Goal: Task Accomplishment & Management: Complete application form

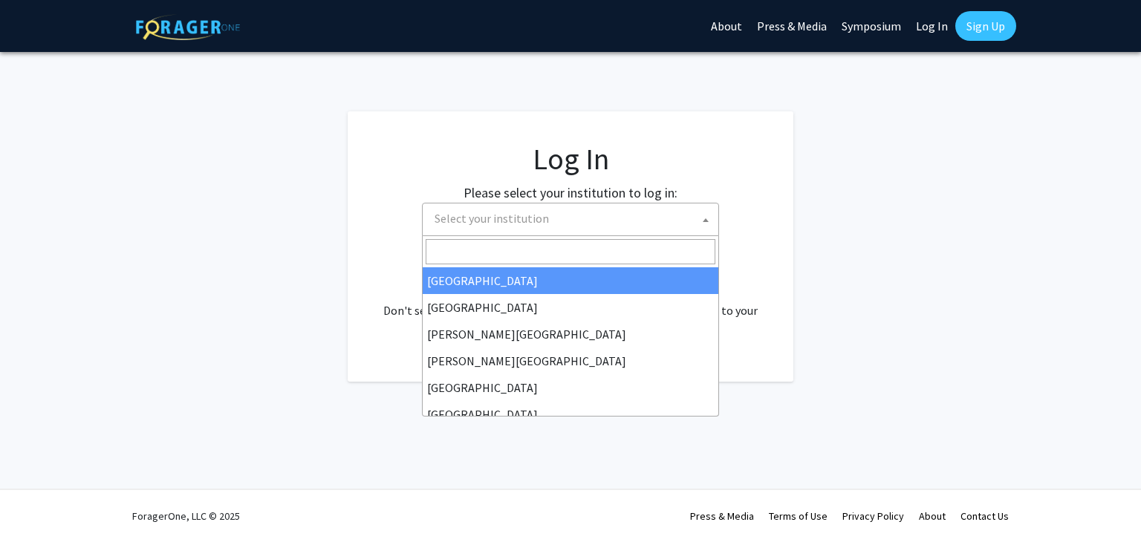
select select
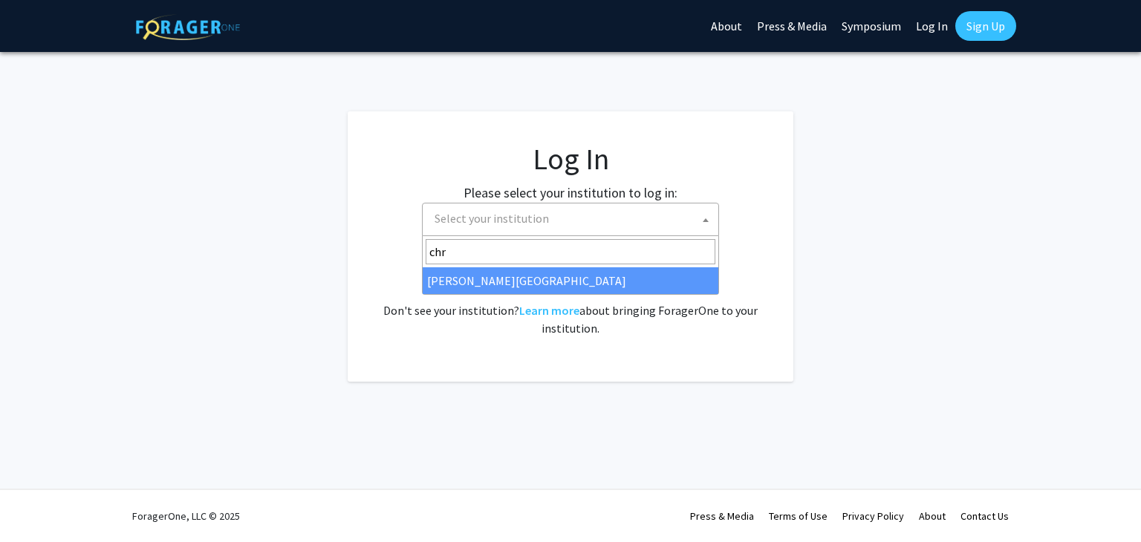
type input "chr"
select select "5"
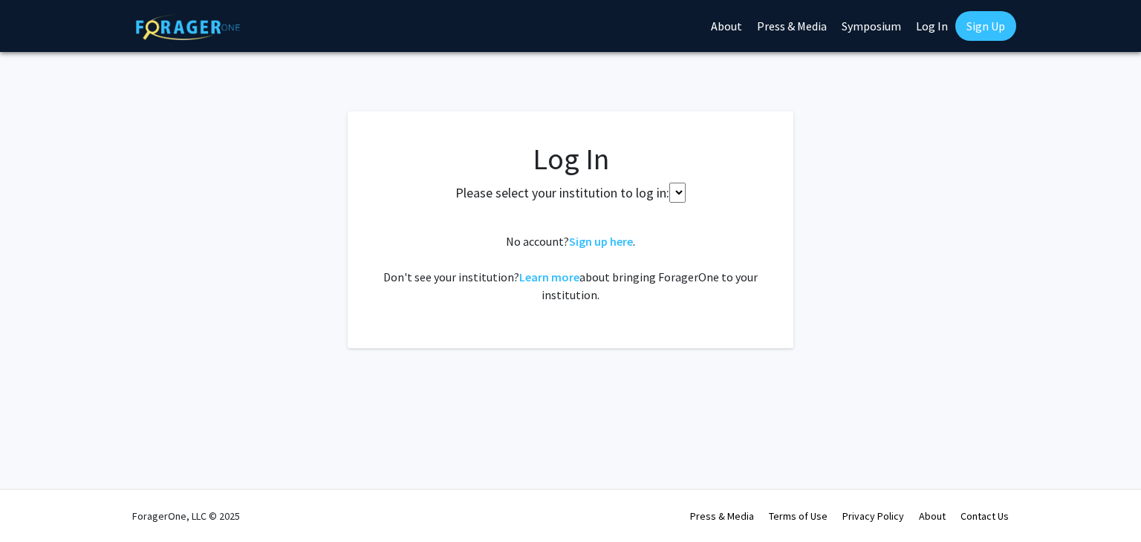
select select
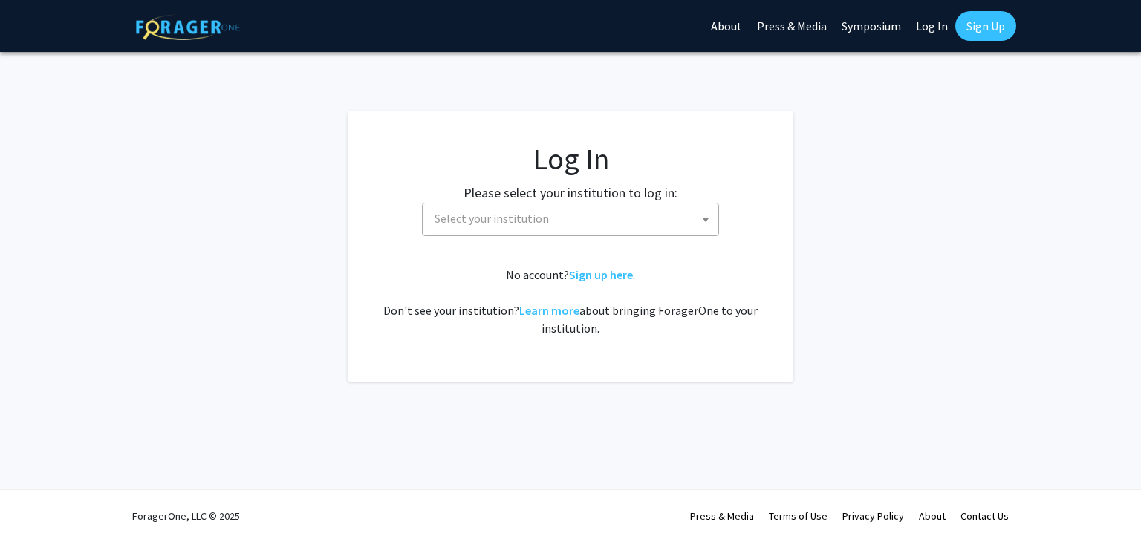
click at [684, 227] on fg-card-body "Log In Please select your institution to log in: Baylor University Brandeis Uni…" at bounding box center [570, 246] width 386 height 211
click at [662, 218] on span "Select your institution" at bounding box center [574, 219] width 290 height 30
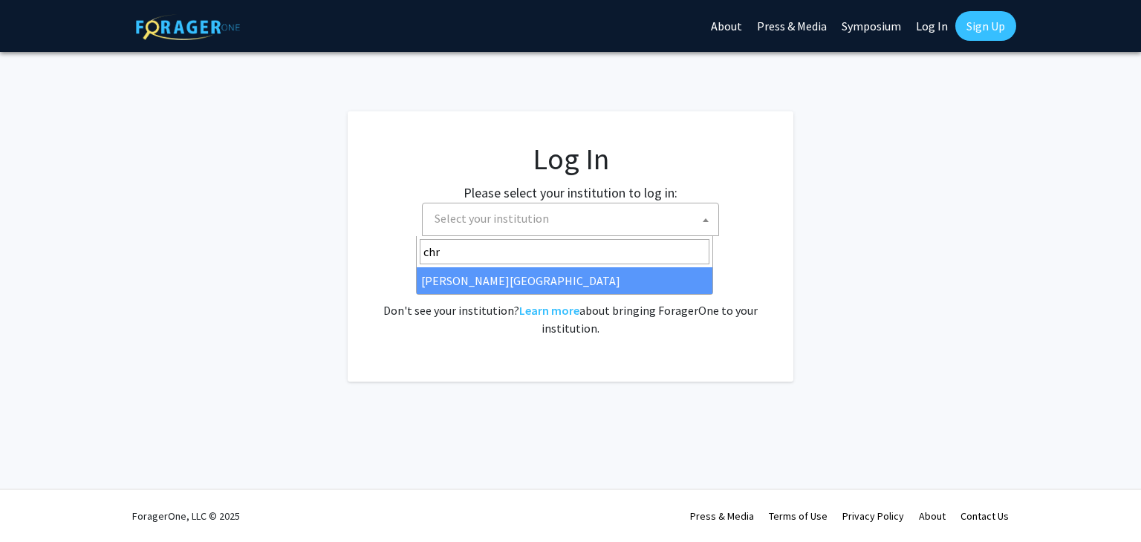
type input "chr"
select select "5"
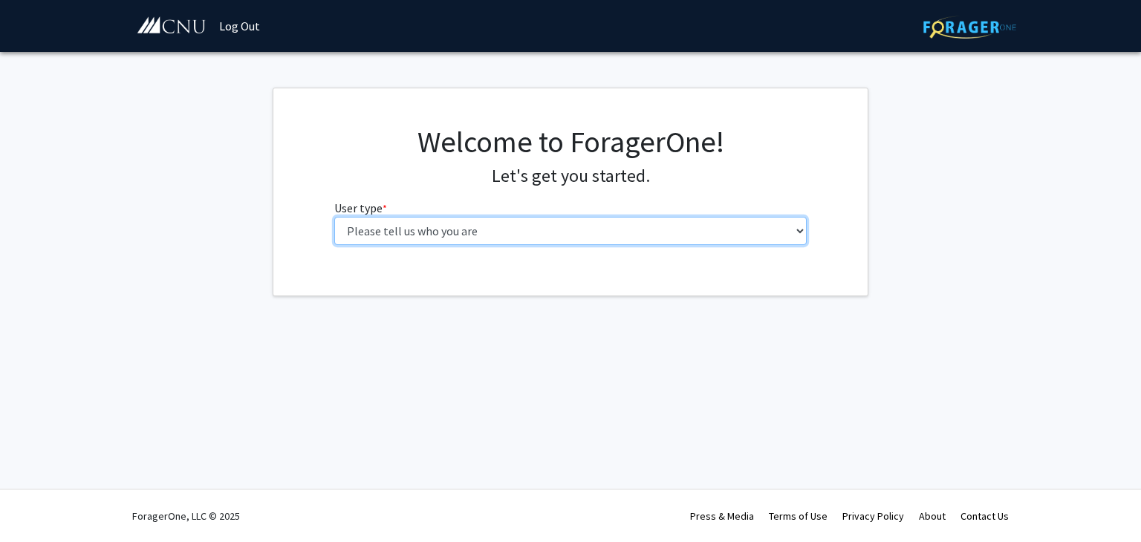
click at [460, 232] on select "Please tell us who you are Undergraduate Student Master's Student Doctoral Cand…" at bounding box center [570, 231] width 473 height 28
select select "1: undergrad"
click at [334, 217] on select "Please tell us who you are Undergraduate Student Master's Student Doctoral Cand…" at bounding box center [570, 231] width 473 height 28
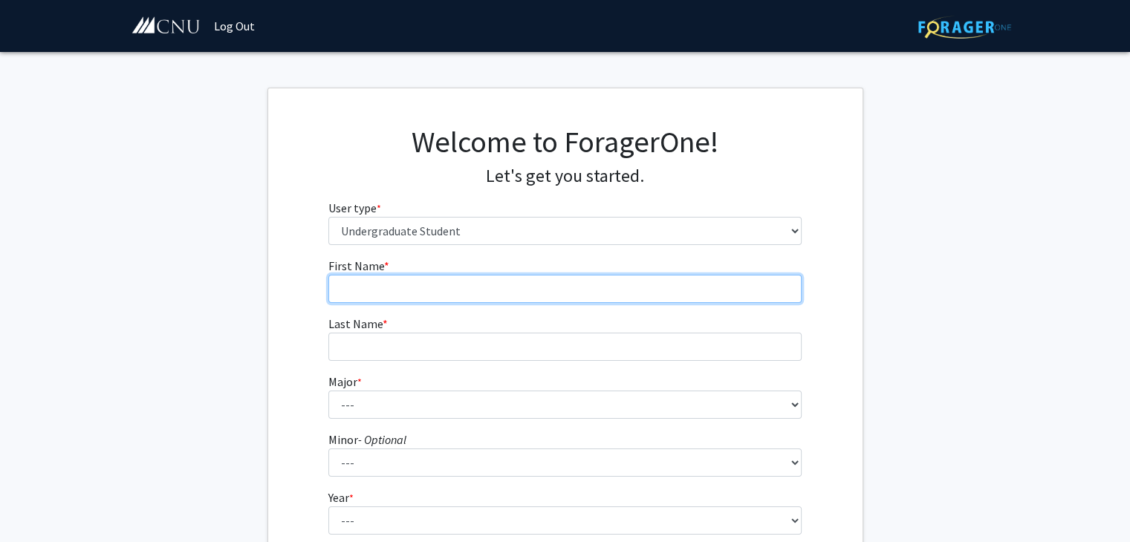
click at [486, 292] on input "First Name * required" at bounding box center [564, 289] width 473 height 28
type input "Hugh"
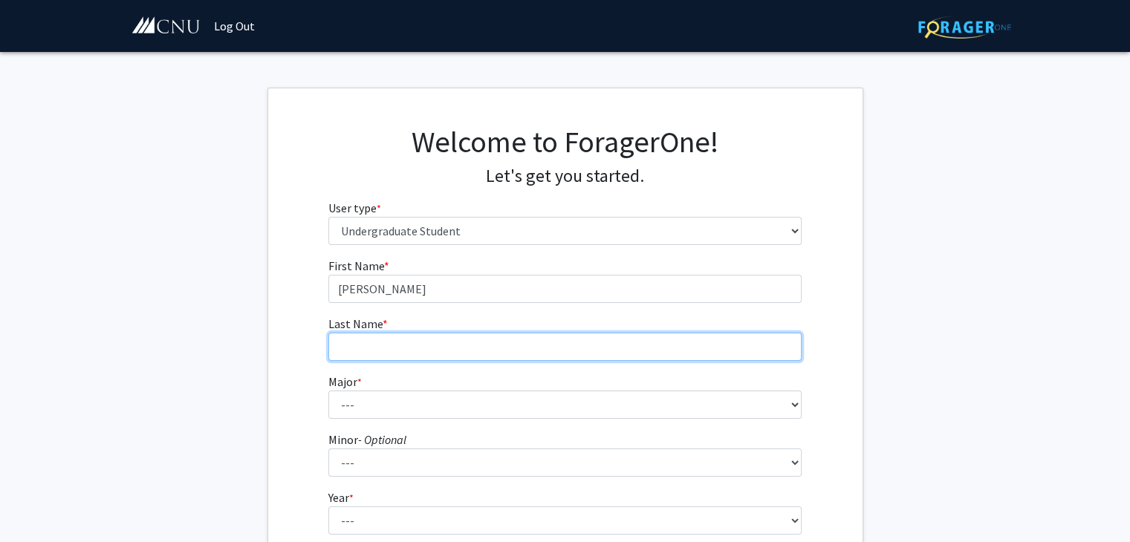
click at [410, 351] on input "Last Name * required" at bounding box center [564, 347] width 473 height 28
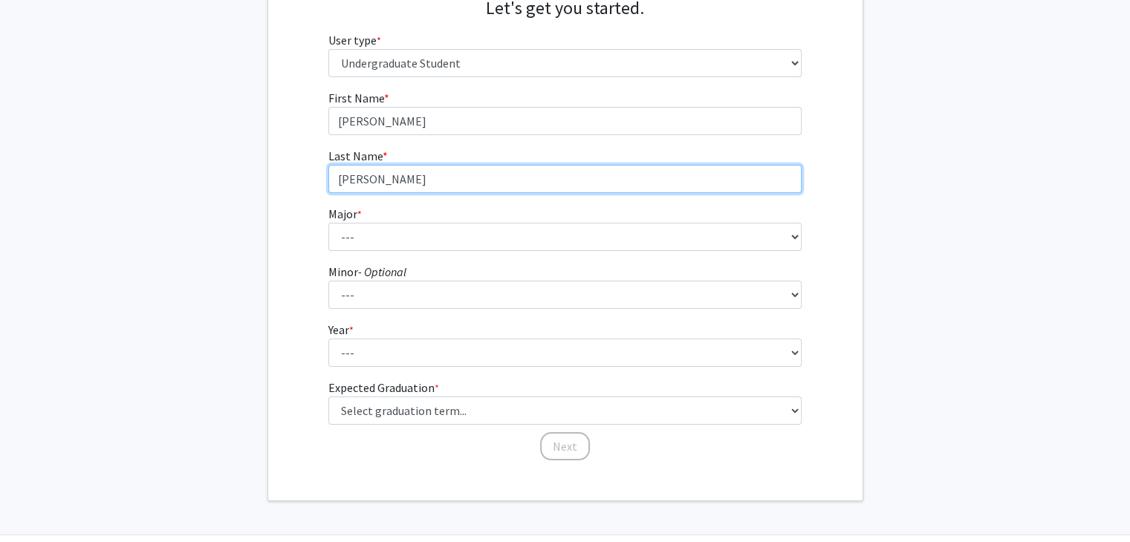
scroll to position [169, 0]
type input "Garner"
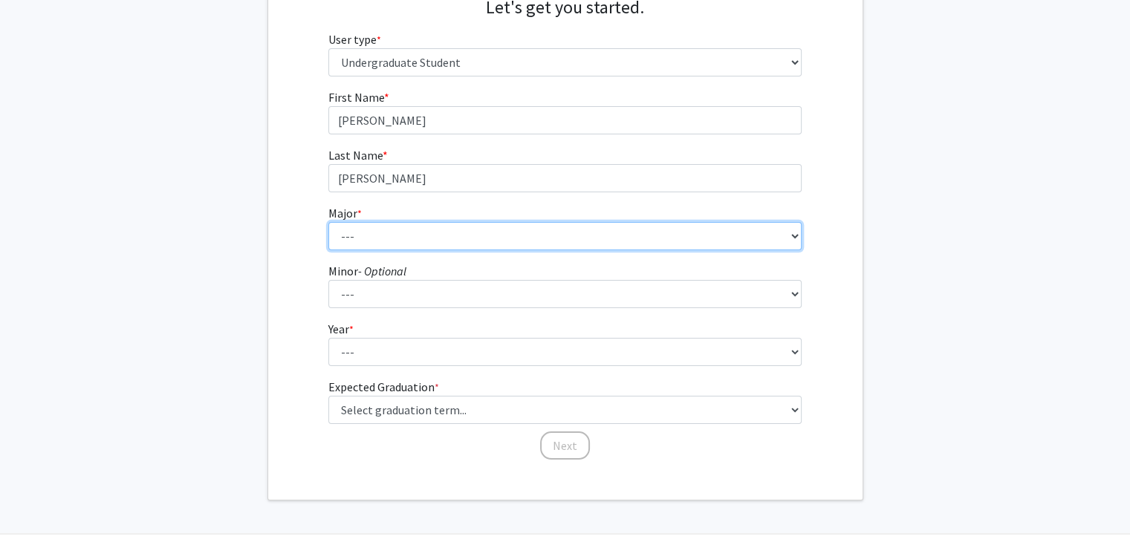
click at [359, 235] on select "--- Accounting Applied Physics Art History Biochemistry Biology Chemistry Class…" at bounding box center [564, 236] width 473 height 28
click at [428, 227] on select "--- Accounting Applied Physics Art History Biochemistry Biology Chemistry Class…" at bounding box center [564, 236] width 473 height 28
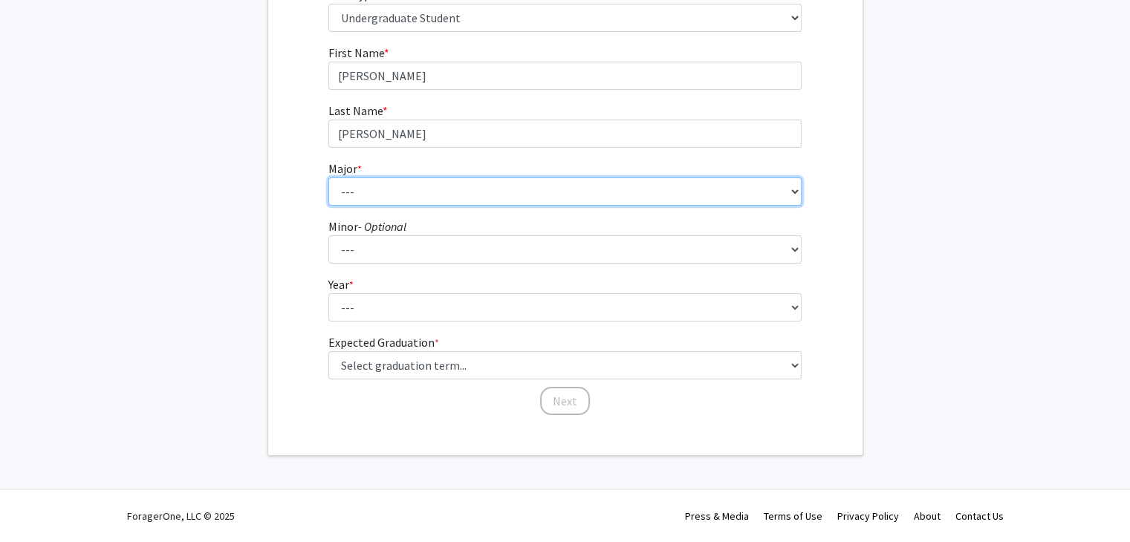
click at [378, 186] on select "--- Accounting Applied Physics Art History Biochemistry Biology Chemistry Class…" at bounding box center [564, 192] width 473 height 28
select select "24: 635"
click at [328, 178] on select "--- Accounting Applied Physics Art History Biochemistry Biology Chemistry Class…" at bounding box center [564, 192] width 473 height 28
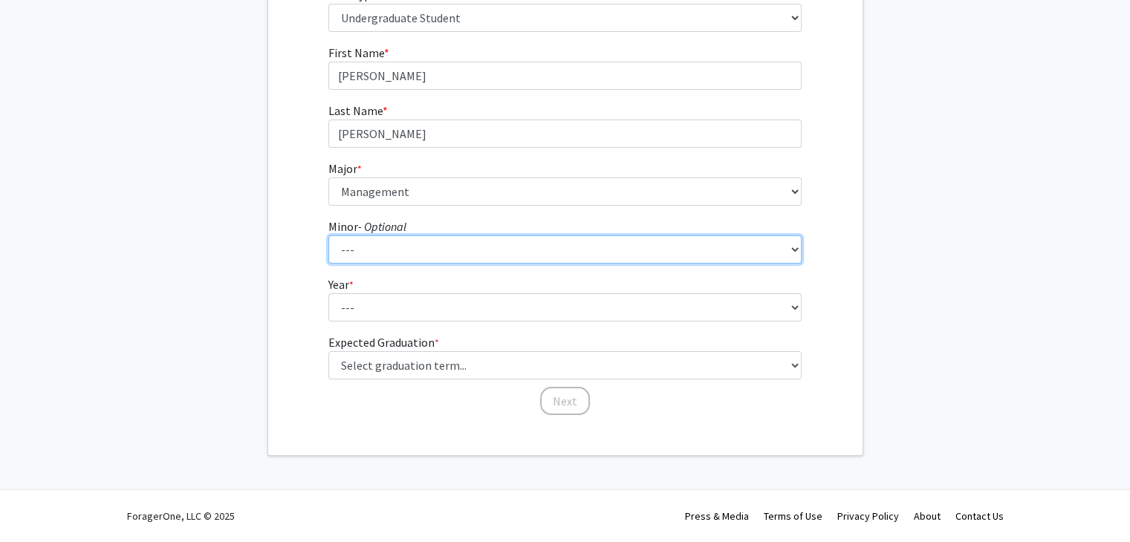
click at [386, 241] on select "--- African American Studies American Studies Anthropology Asian Studies Busine…" at bounding box center [564, 249] width 473 height 28
select select "18: 421"
click at [328, 235] on select "--- African American Studies American Studies Anthropology Asian Studies Busine…" at bounding box center [564, 249] width 473 height 28
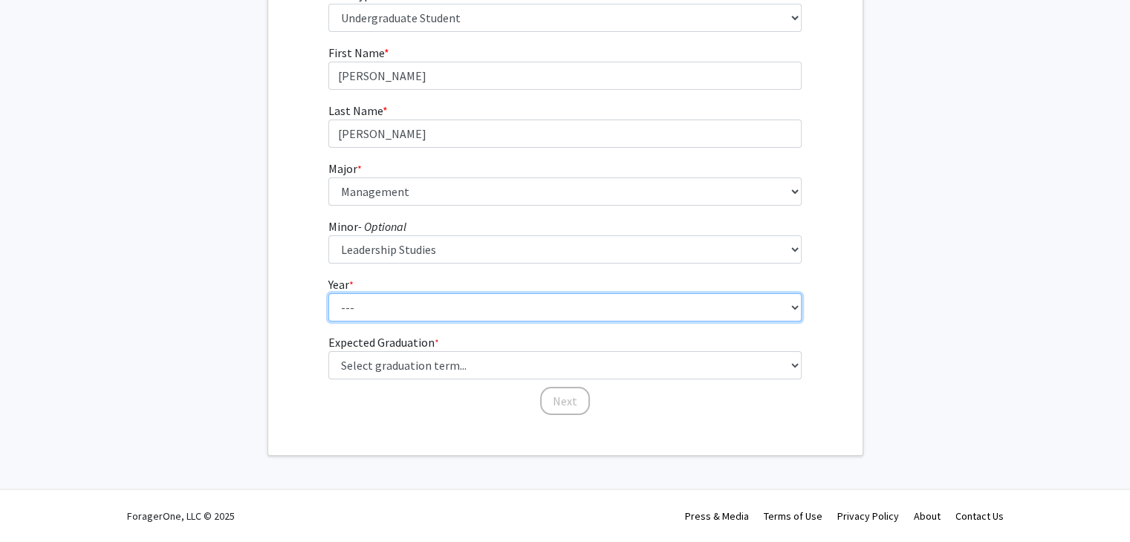
click at [398, 297] on select "--- First-year Sophomore Junior Senior Postbaccalaureate Certificate" at bounding box center [564, 307] width 473 height 28
select select "1: first-year"
click at [328, 293] on select "--- First-year Sophomore Junior Senior Postbaccalaureate Certificate" at bounding box center [564, 307] width 473 height 28
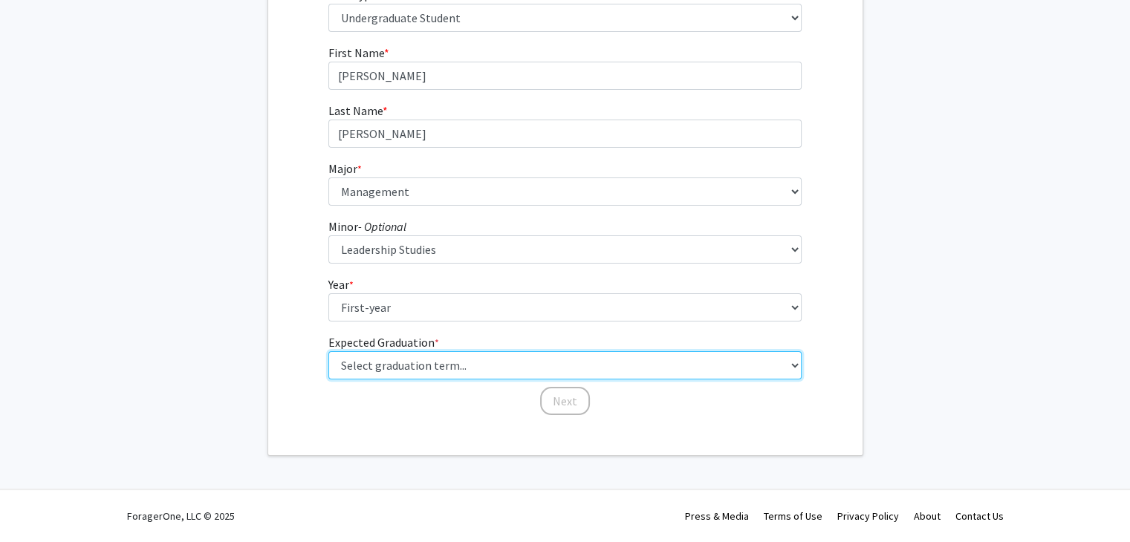
click at [406, 367] on select "Select graduation term... Spring 2025 Summer 2025 Fall 2025 Winter 2025 Spring …" at bounding box center [564, 365] width 473 height 28
select select "17: spring_2029"
click at [328, 351] on select "Select graduation term... Spring 2025 Summer 2025 Fall 2025 Winter 2025 Spring …" at bounding box center [564, 365] width 473 height 28
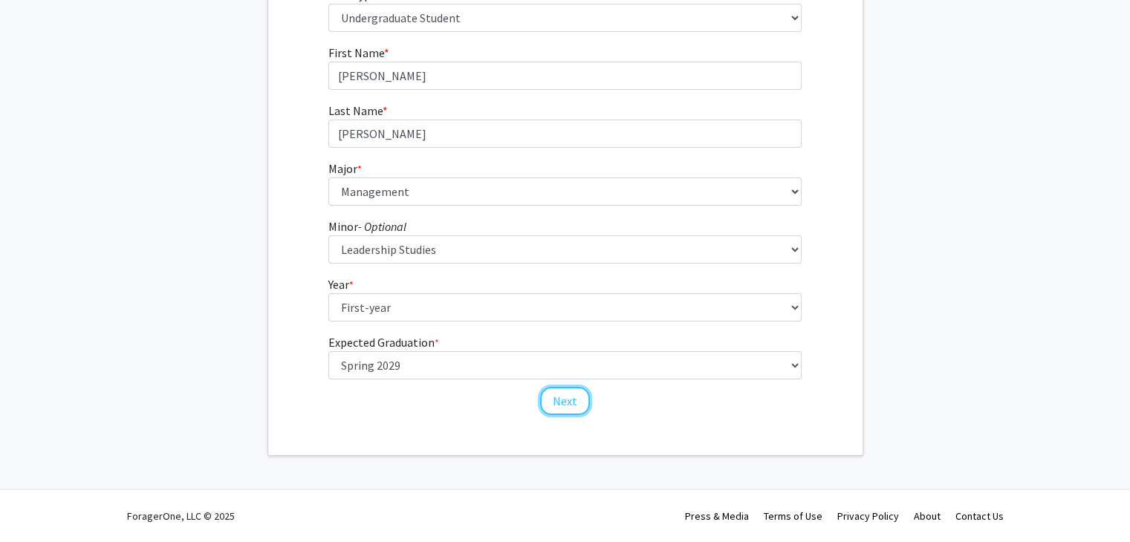
click at [576, 404] on button "Next" at bounding box center [565, 401] width 50 height 28
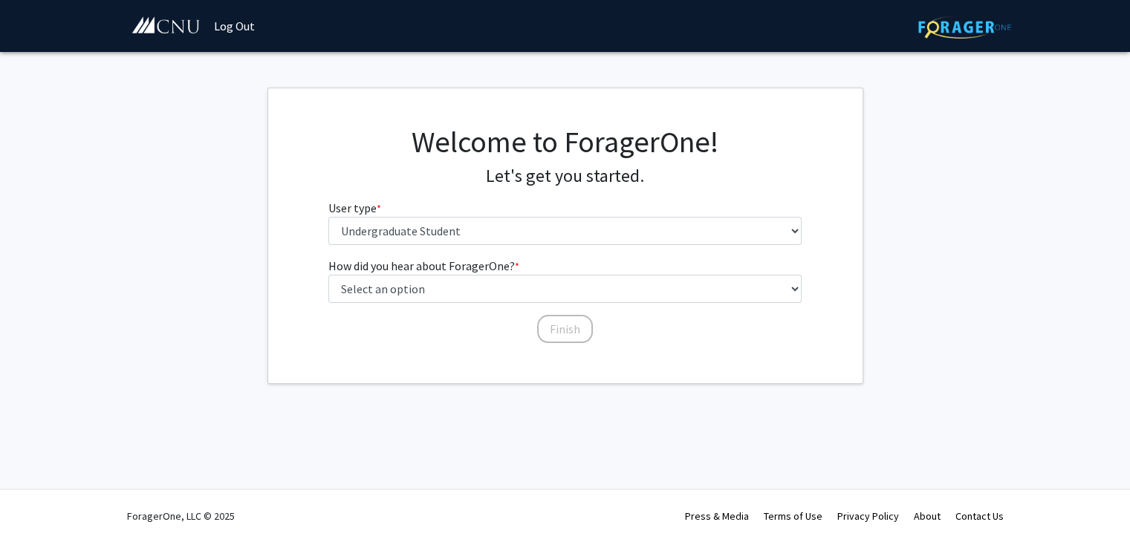
scroll to position [0, 0]
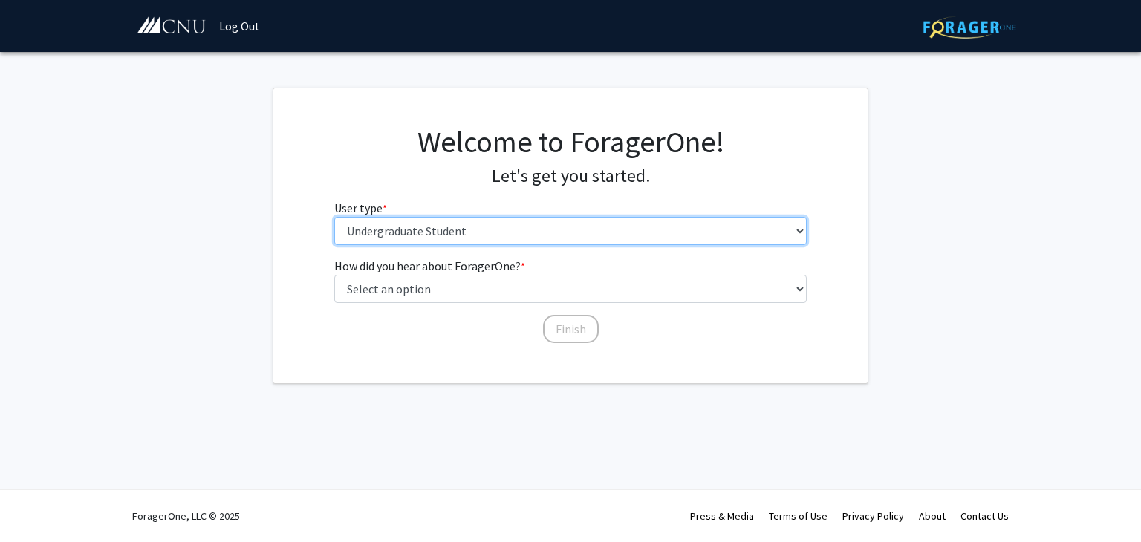
click at [432, 229] on select "Please tell us who you are Undergraduate Student Master's Student Doctoral Cand…" at bounding box center [570, 231] width 473 height 28
click at [334, 217] on select "Please tell us who you are Undergraduate Student Master's Student Doctoral Cand…" at bounding box center [570, 231] width 473 height 28
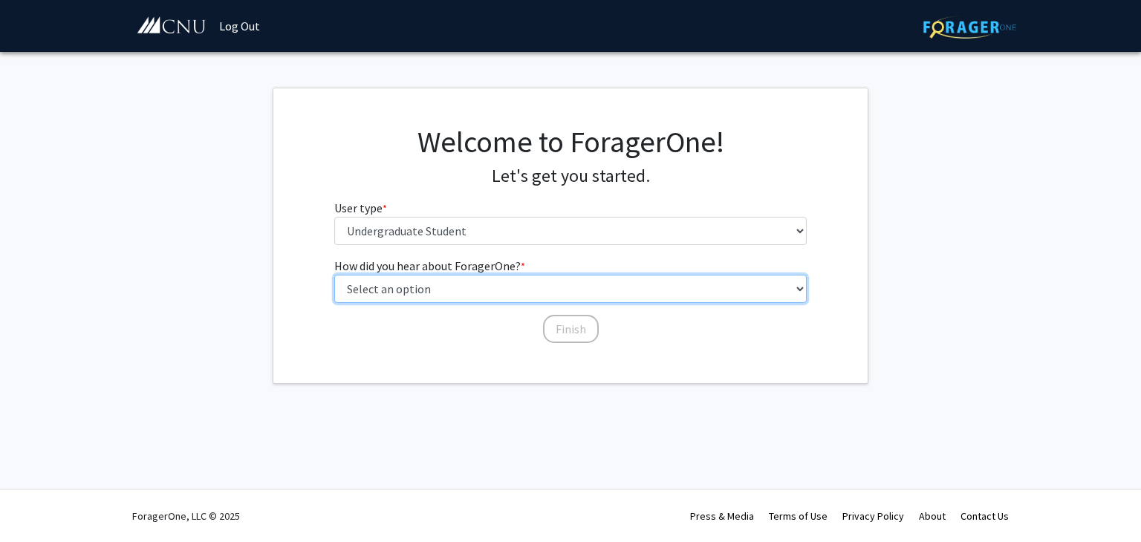
click at [472, 296] on select "Select an option Peer/student recommendation Faculty/staff recommendation Unive…" at bounding box center [570, 289] width 473 height 28
select select "2: faculty_recommendation"
click at [334, 275] on select "Select an option Peer/student recommendation Faculty/staff recommendation Unive…" at bounding box center [570, 289] width 473 height 28
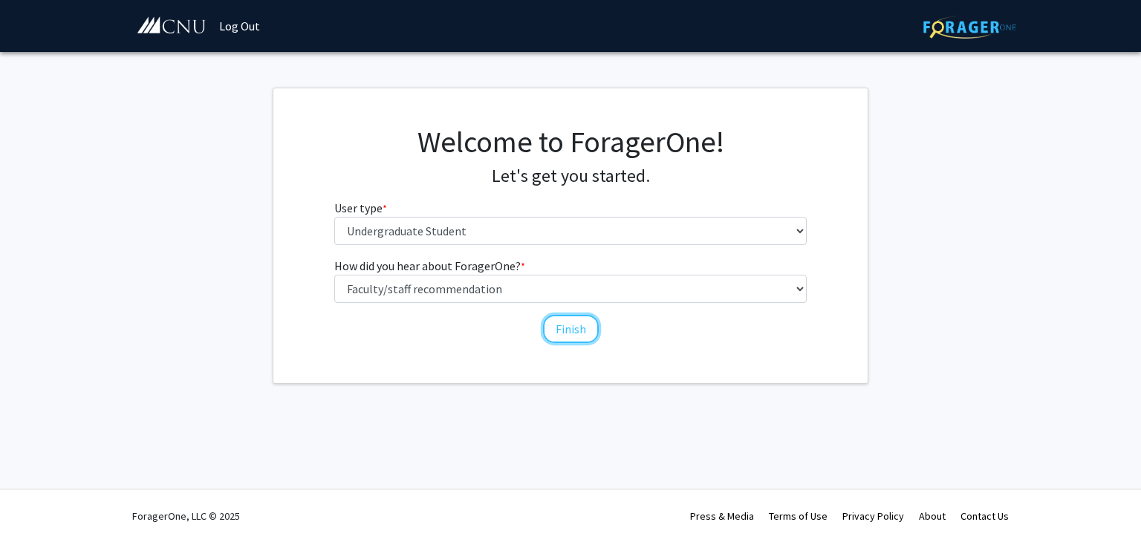
click at [569, 324] on button "Finish" at bounding box center [571, 329] width 56 height 28
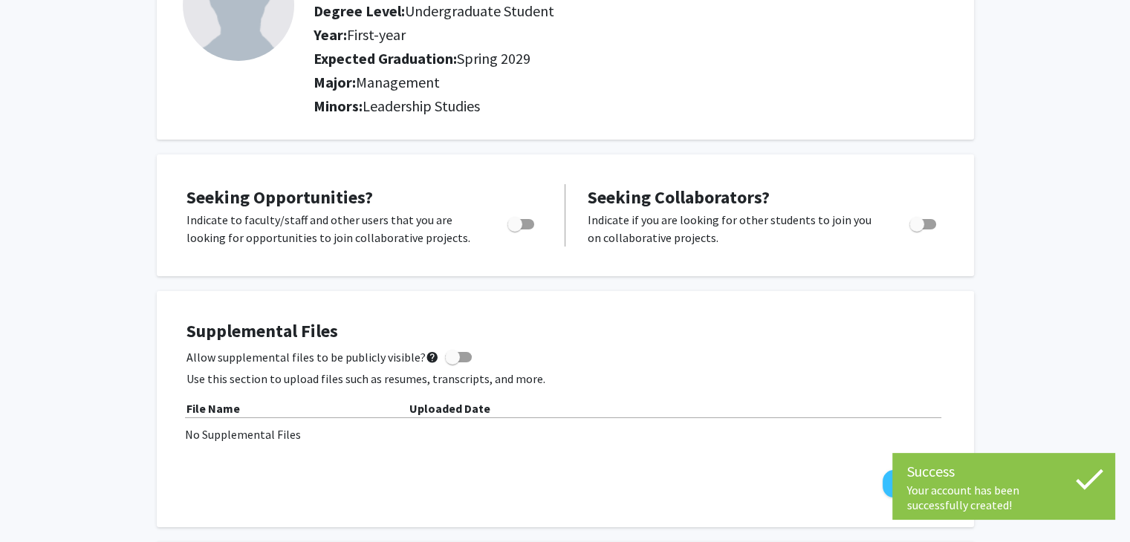
scroll to position [152, 0]
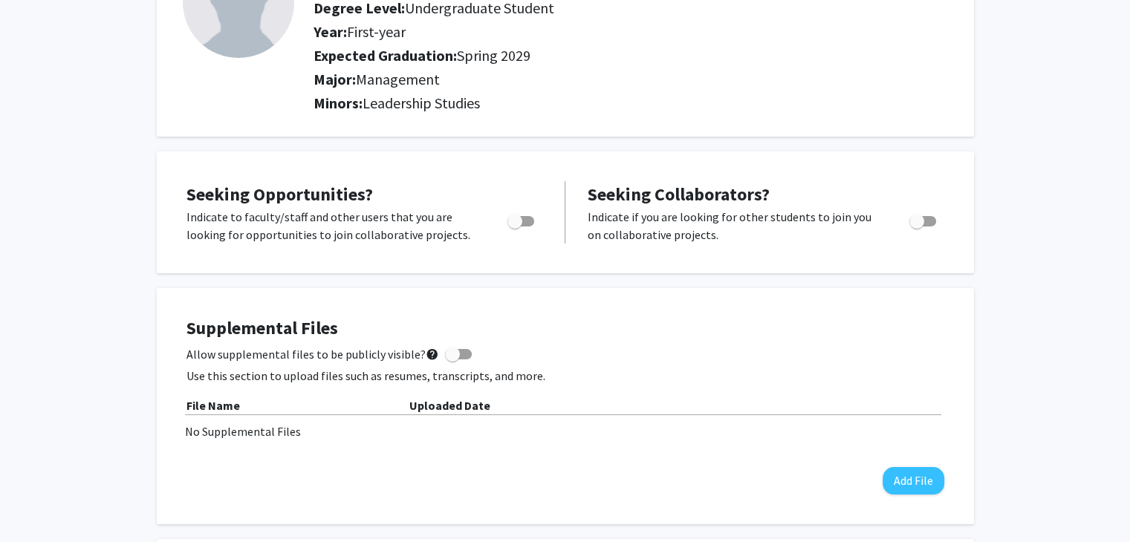
click at [523, 218] on span "Toggle" at bounding box center [520, 221] width 27 height 10
click at [515, 227] on input "Are you actively seeking opportunities?" at bounding box center [514, 227] width 1 height 1
checkbox input "true"
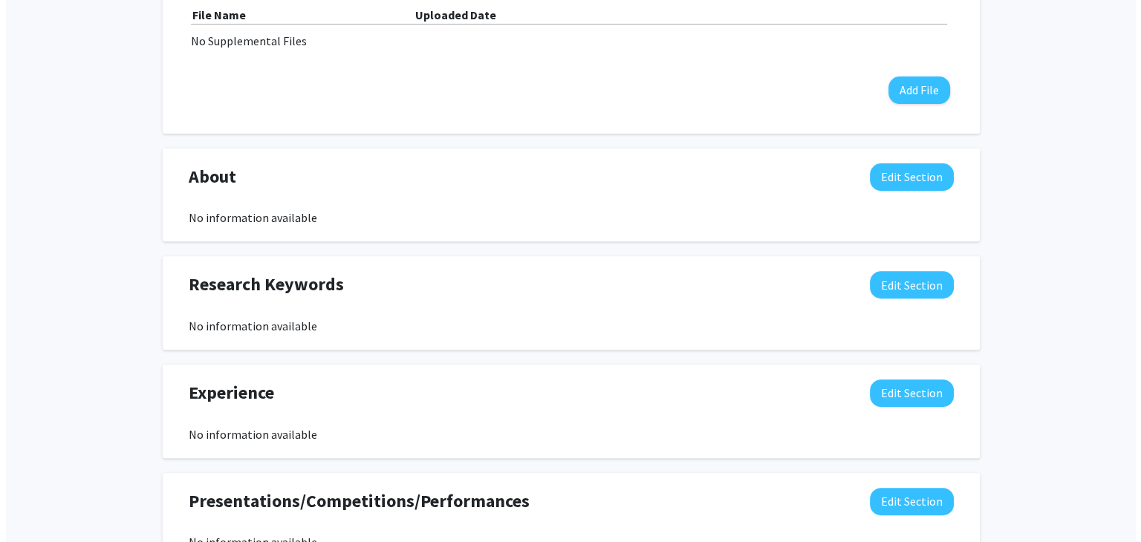
scroll to position [543, 0]
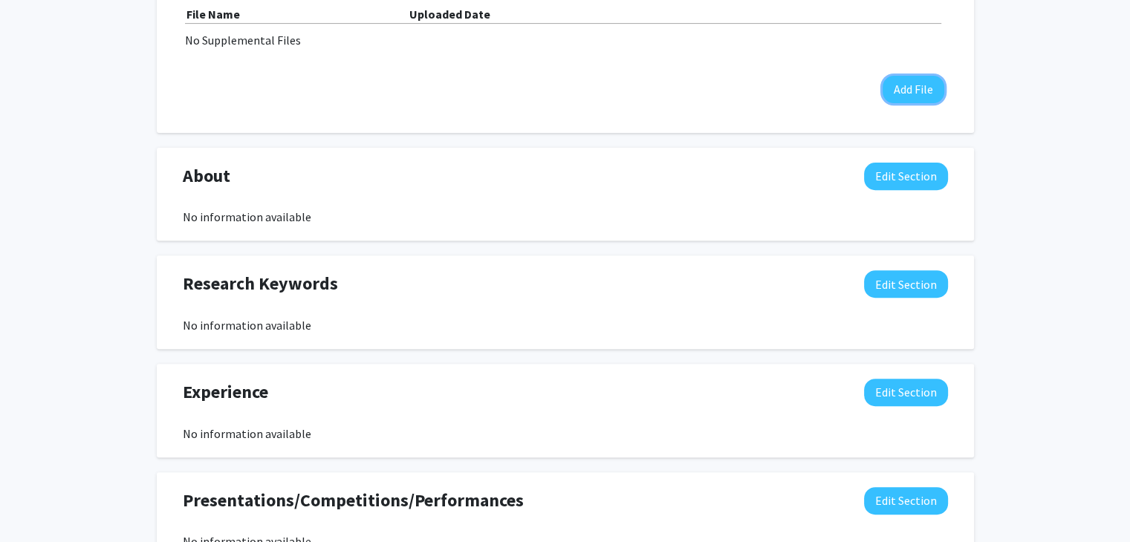
click at [908, 91] on button "Add File" at bounding box center [913, 89] width 62 height 27
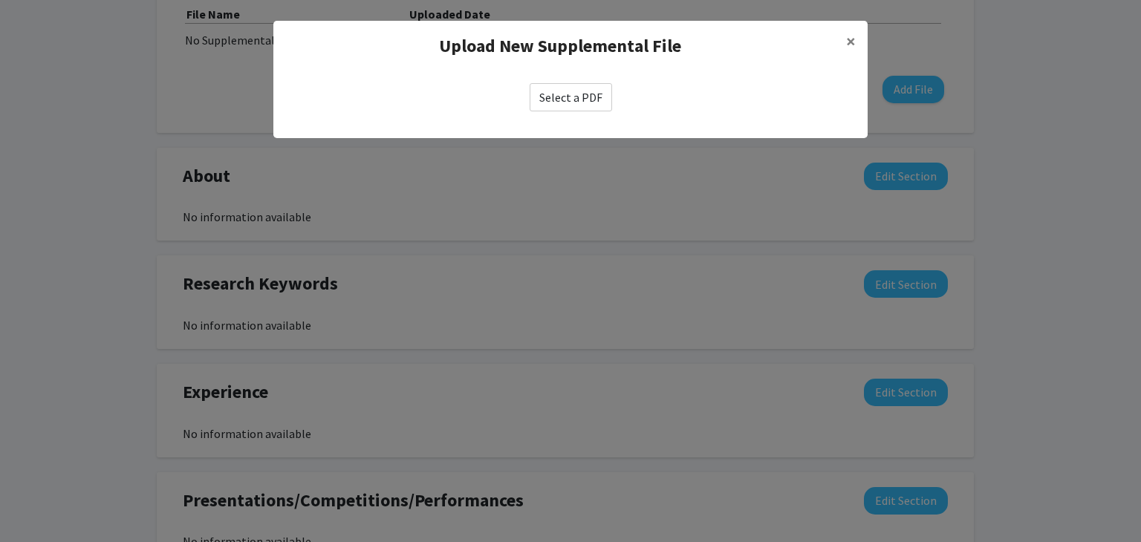
click at [548, 100] on label "Select a PDF" at bounding box center [571, 97] width 82 height 28
click at [0, 0] on input "Select a PDF" at bounding box center [0, 0] width 0 height 0
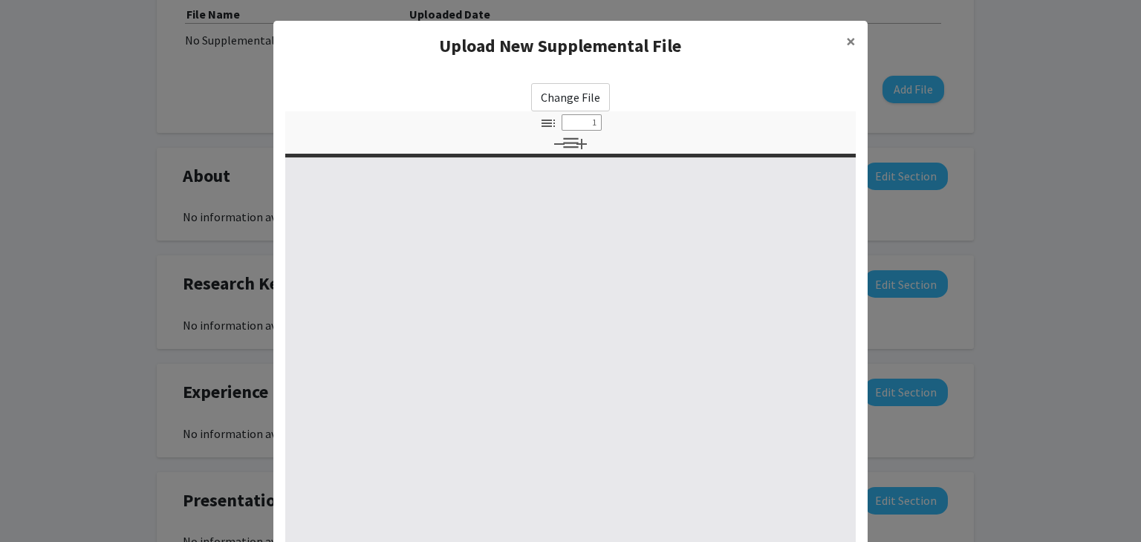
select select "custom"
type input "0"
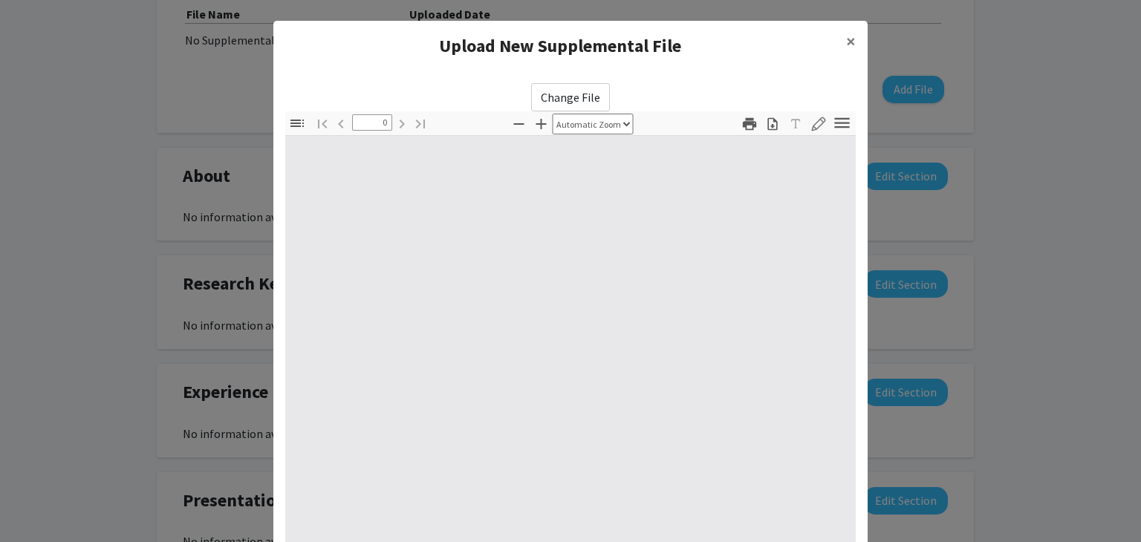
select select "custom"
type input "1"
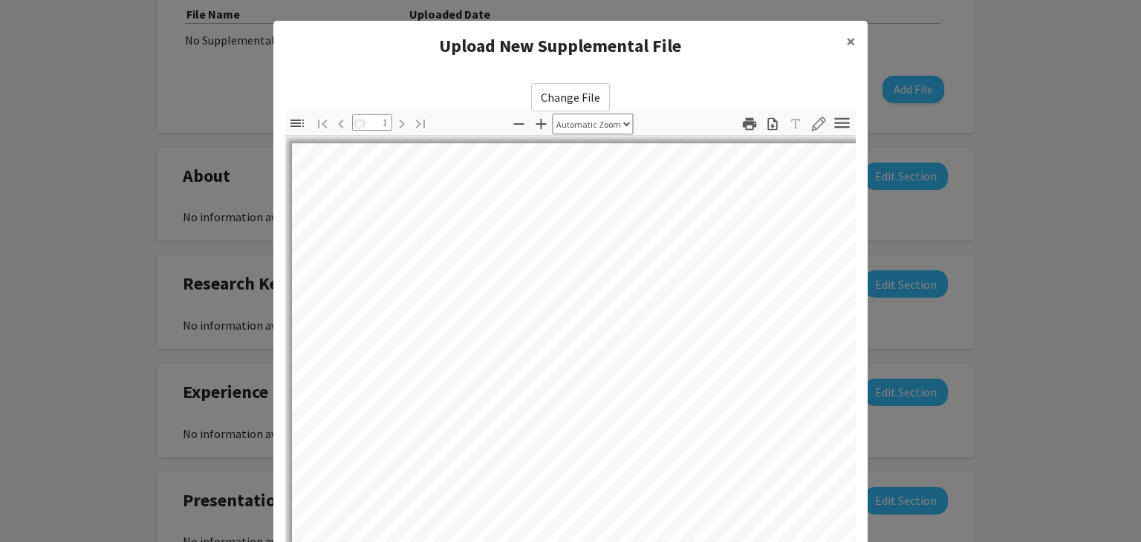
select select "auto"
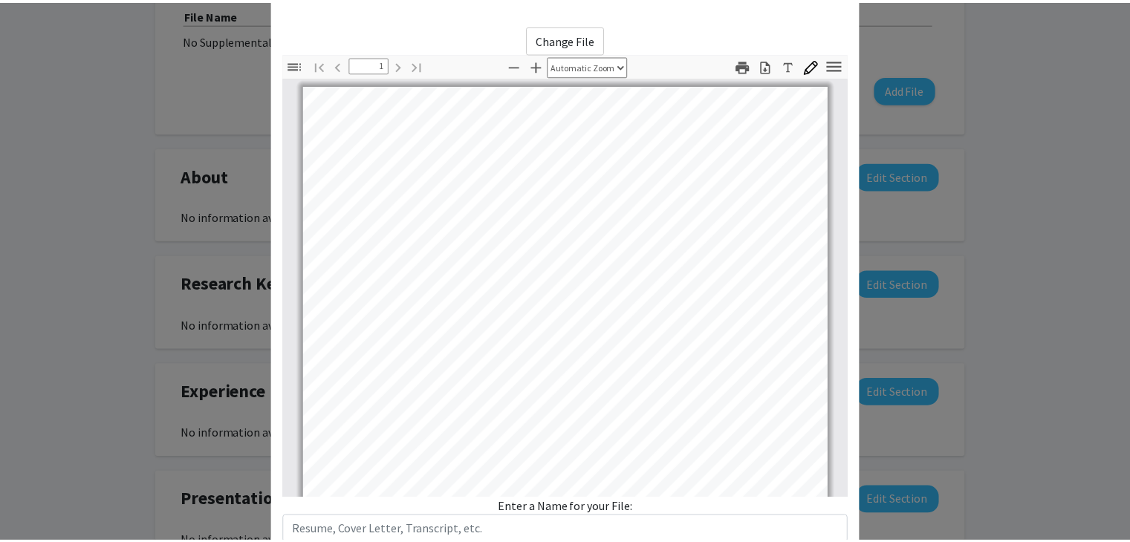
scroll to position [278, 0]
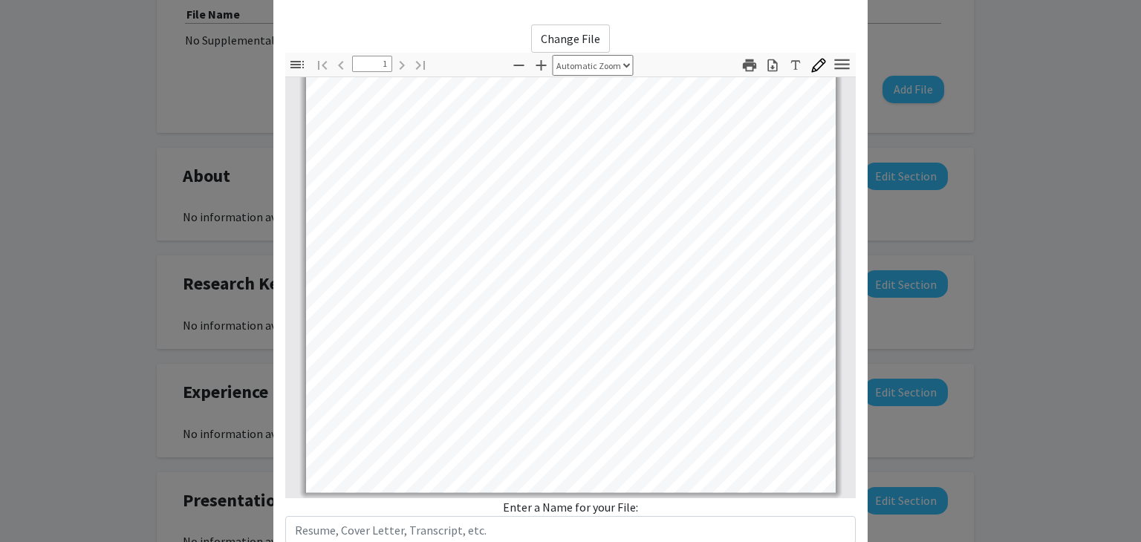
click at [912, 191] on modal-container "Upload New Supplemental File × Change File Thumbnails Document Outline Attachme…" at bounding box center [570, 271] width 1141 height 542
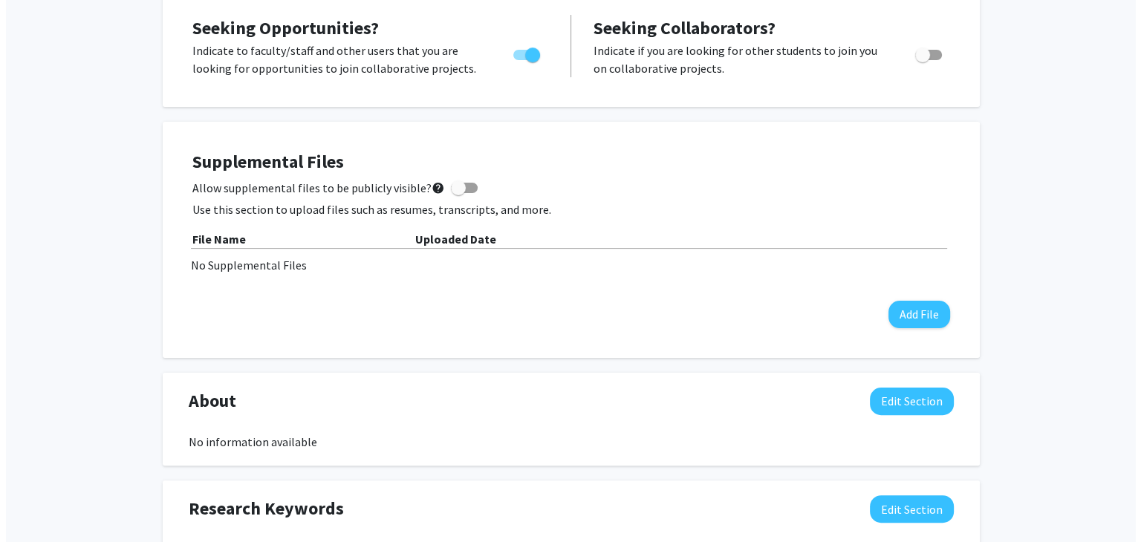
scroll to position [312, 0]
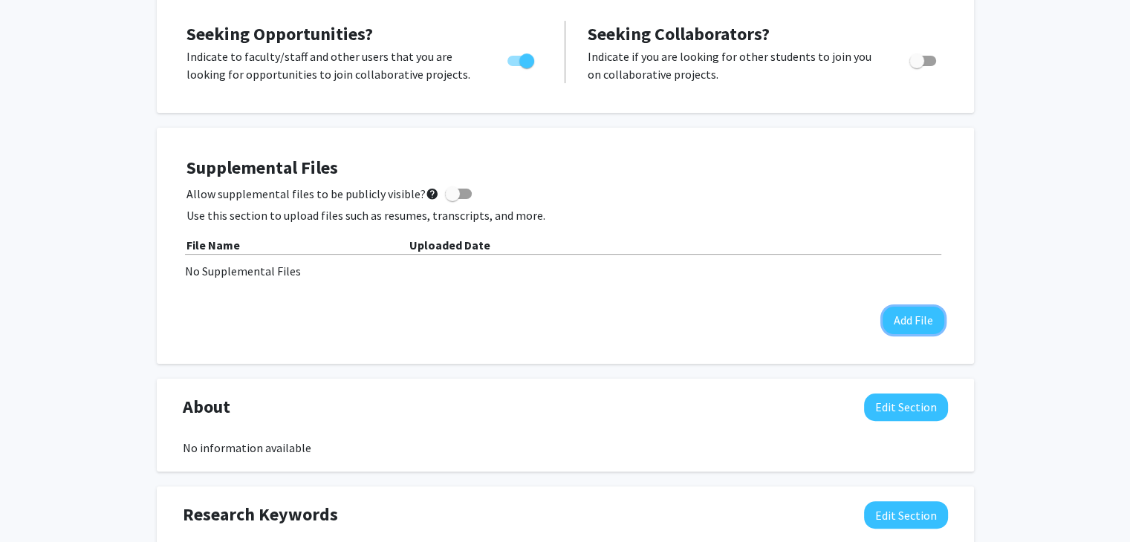
click at [902, 313] on button "Add File" at bounding box center [913, 320] width 62 height 27
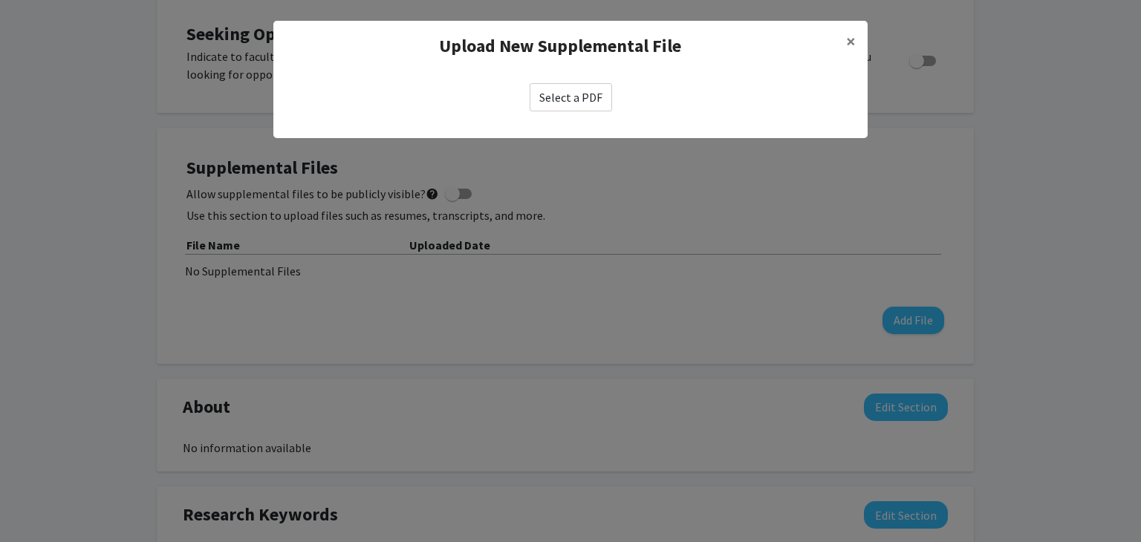
click at [562, 99] on label "Select a PDF" at bounding box center [571, 97] width 82 height 28
click at [0, 0] on input "Select a PDF" at bounding box center [0, 0] width 0 height 0
select select "custom"
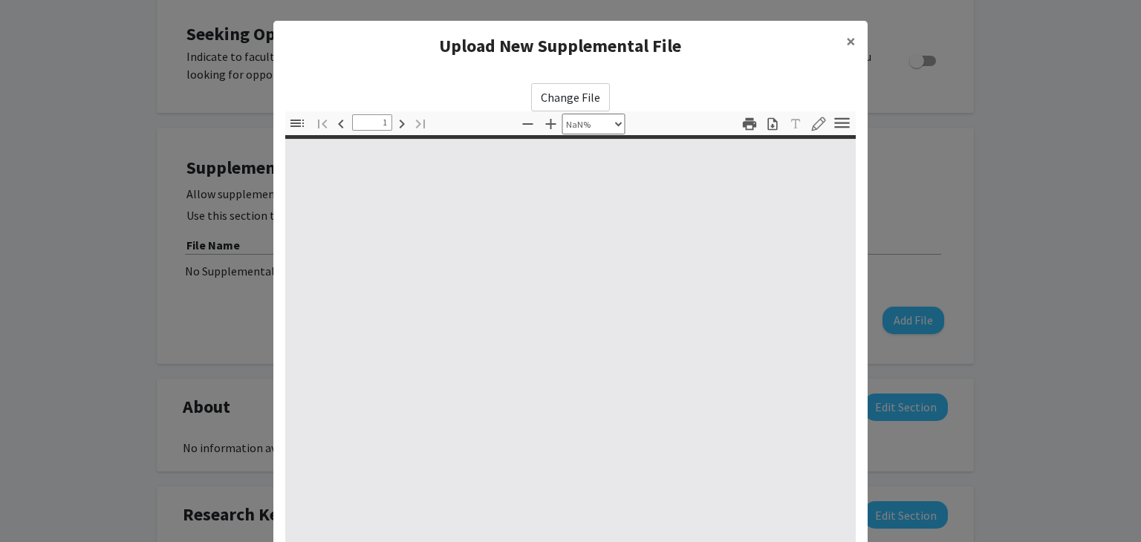
type input "0"
select select "custom"
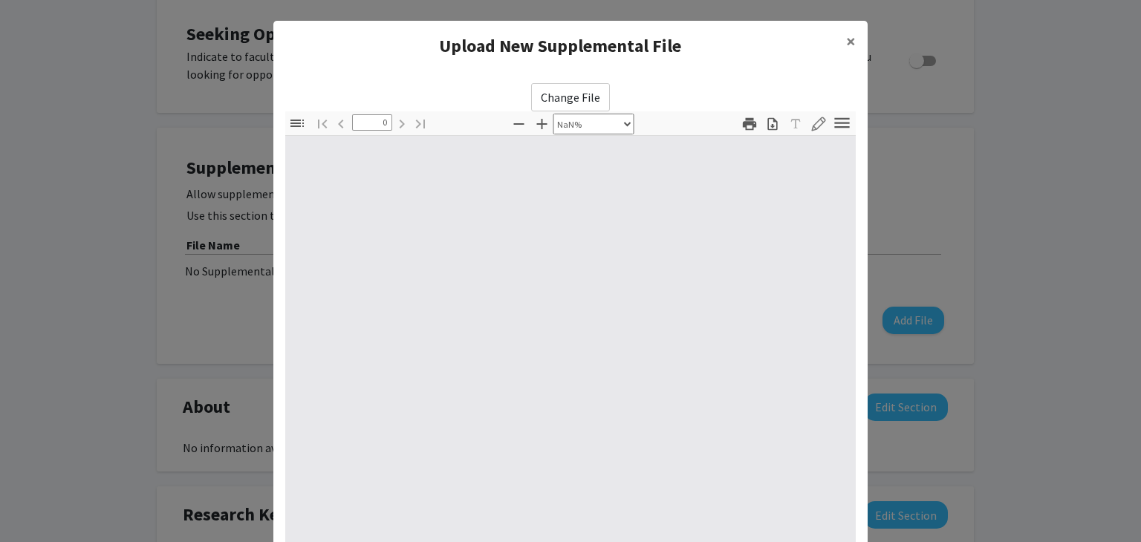
type input "1"
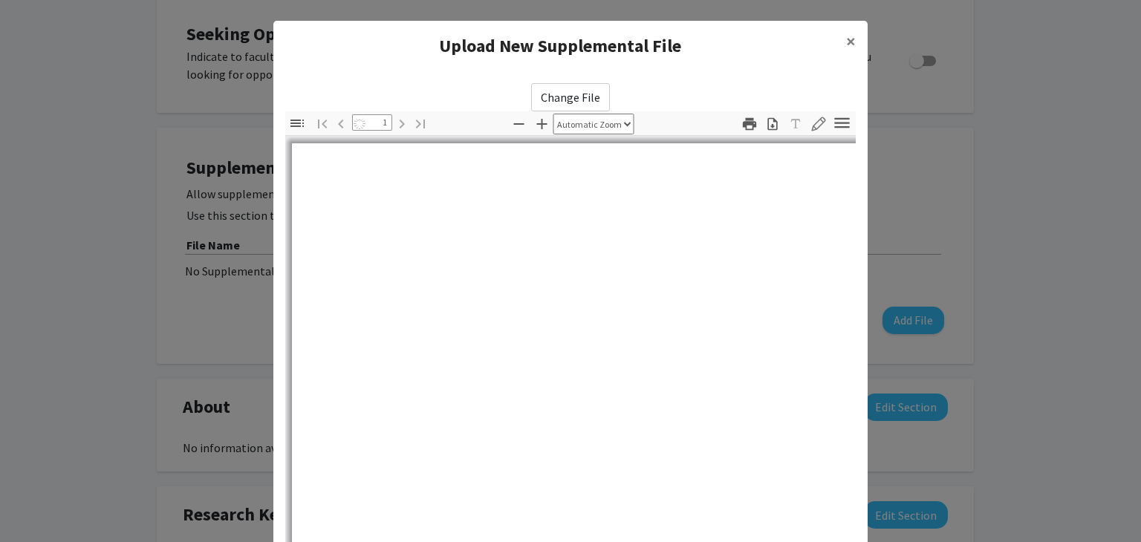
select select "auto"
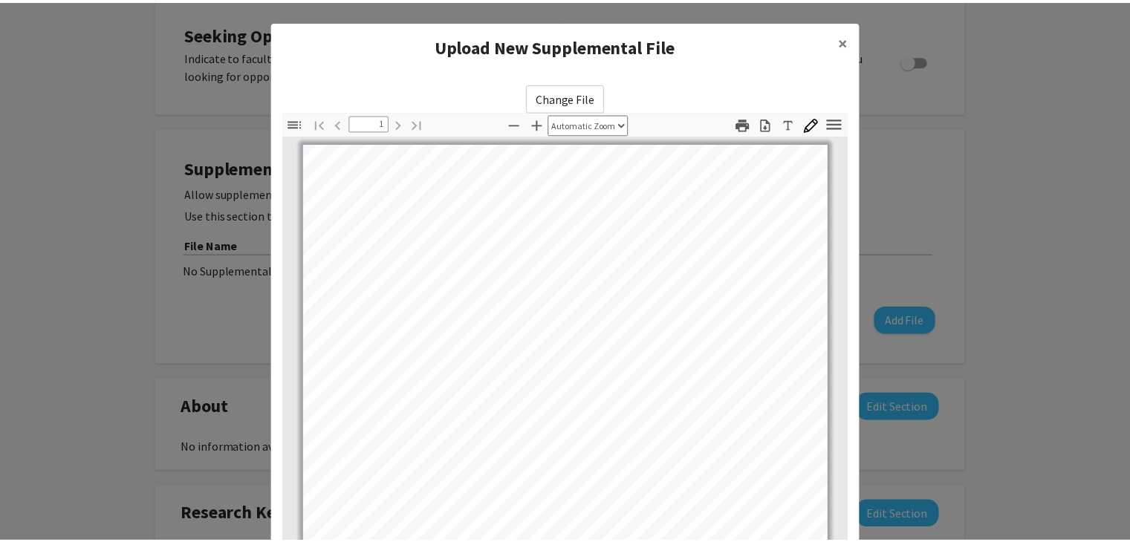
scroll to position [160, 0]
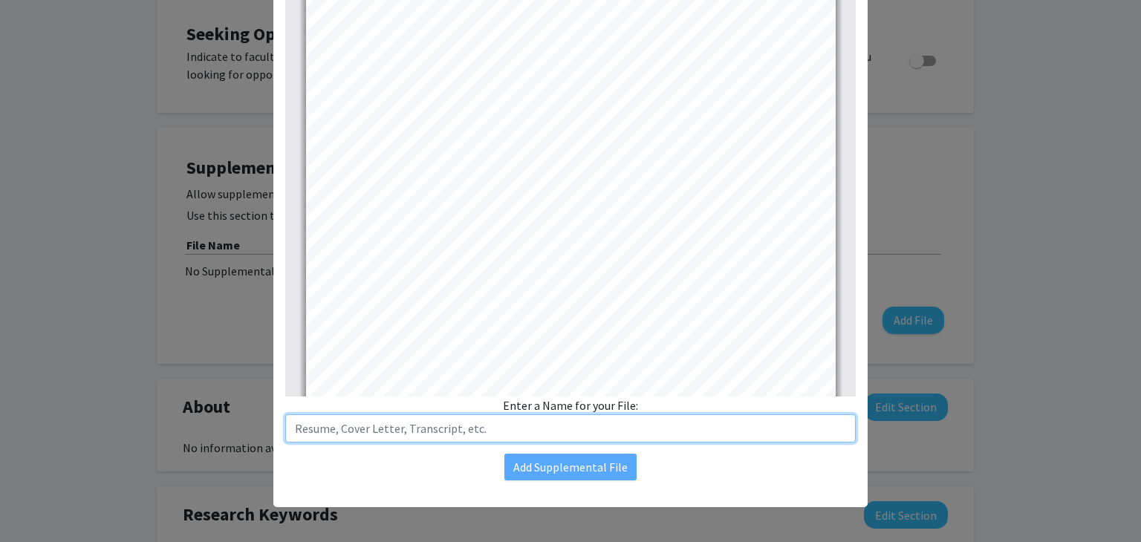
click at [431, 433] on input "text" at bounding box center [570, 428] width 570 height 28
type input "Resume"
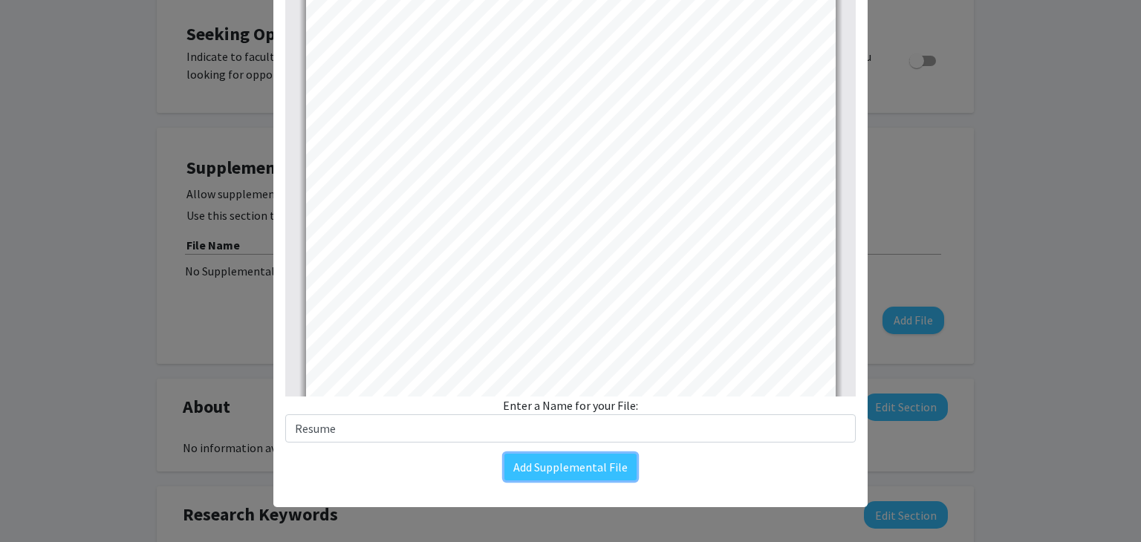
click at [596, 464] on button "Add Supplemental File" at bounding box center [570, 467] width 132 height 27
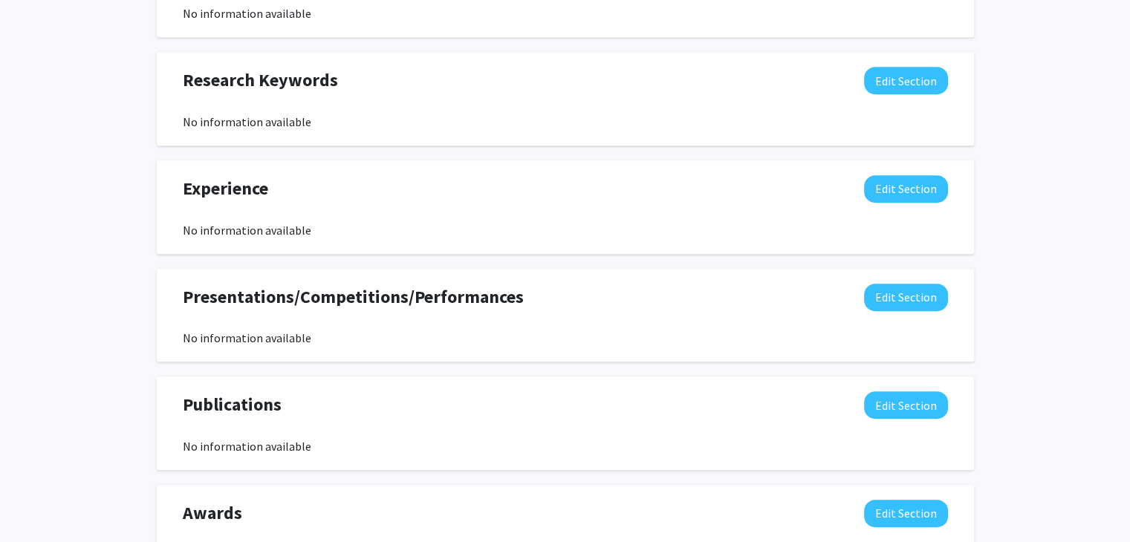
scroll to position [899, 0]
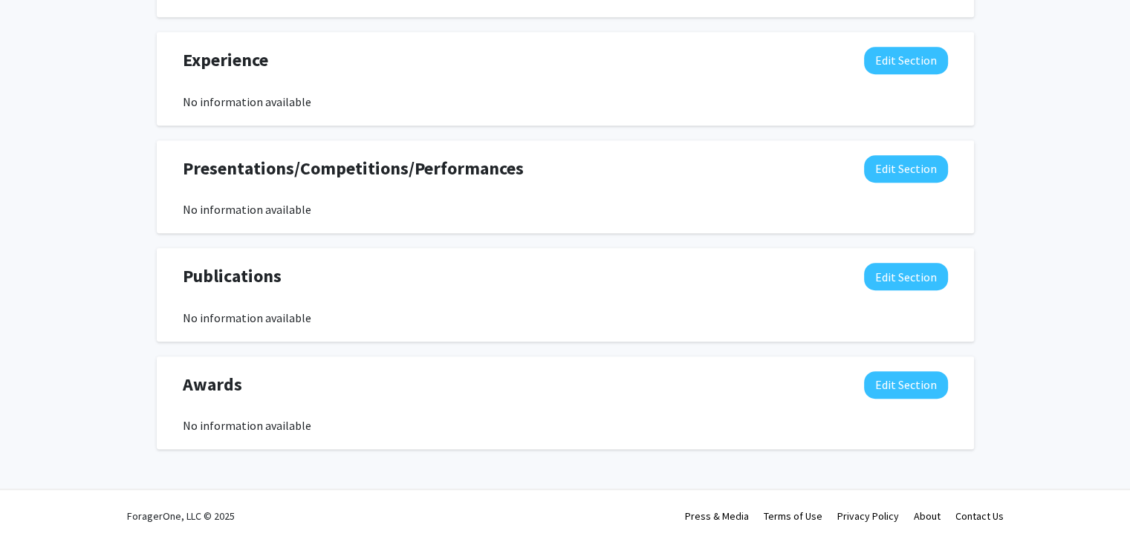
click at [278, 290] on div "Publications Edit Section" at bounding box center [565, 280] width 787 height 34
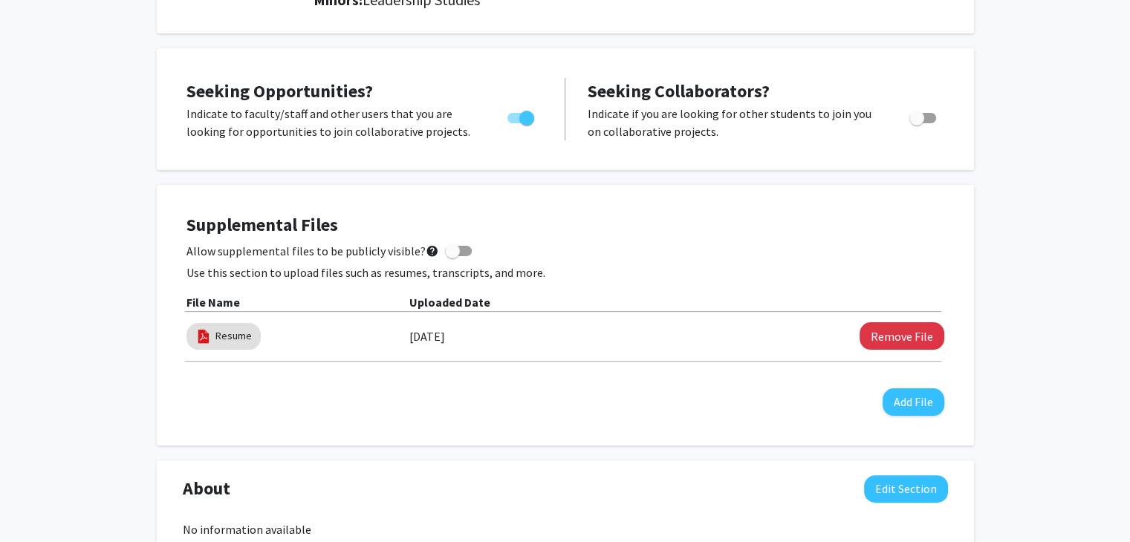
scroll to position [0, 0]
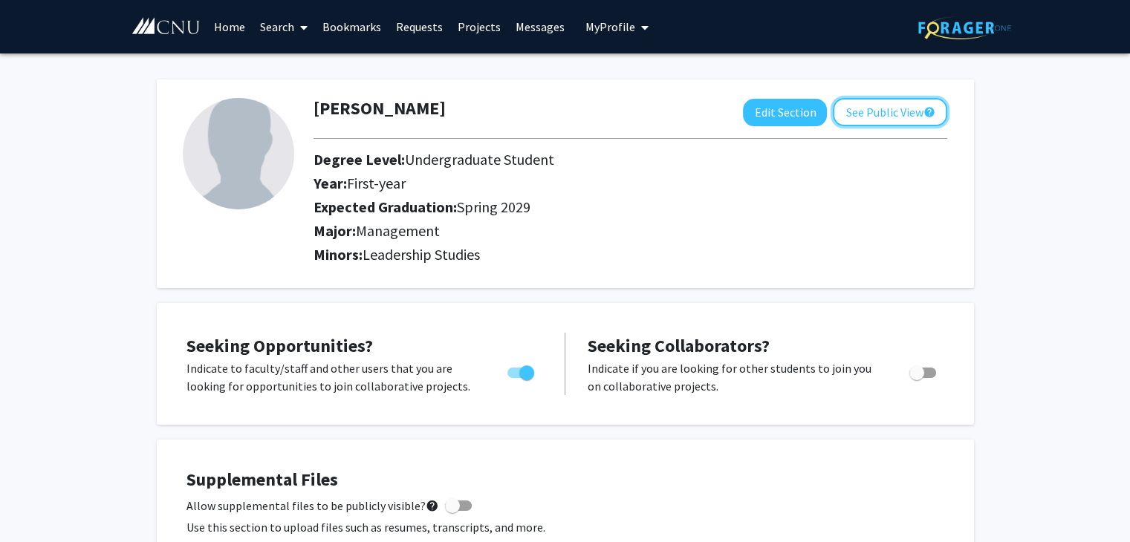
click at [883, 115] on button "See Public View help" at bounding box center [890, 112] width 114 height 28
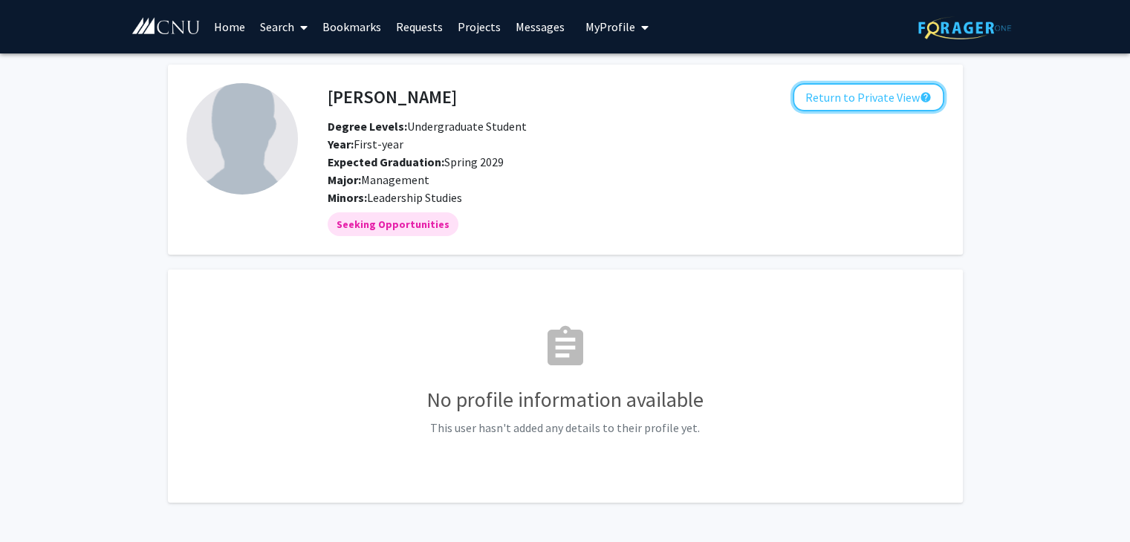
click at [846, 94] on button "Return to Private View help" at bounding box center [868, 97] width 152 height 28
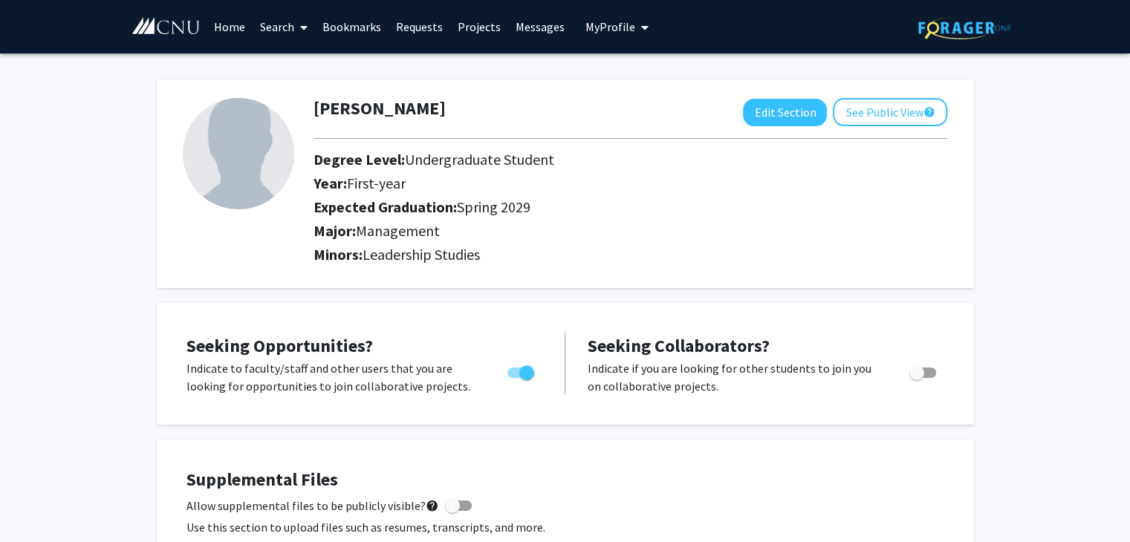
click at [281, 27] on link "Search" at bounding box center [284, 27] width 62 height 52
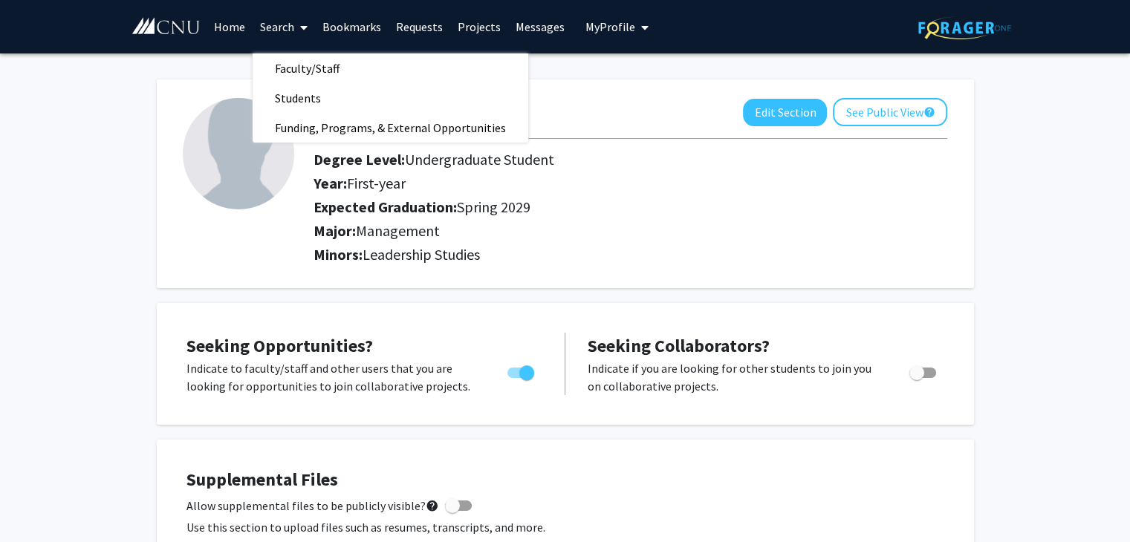
click at [312, 70] on span "Faculty/Staff" at bounding box center [307, 68] width 109 height 30
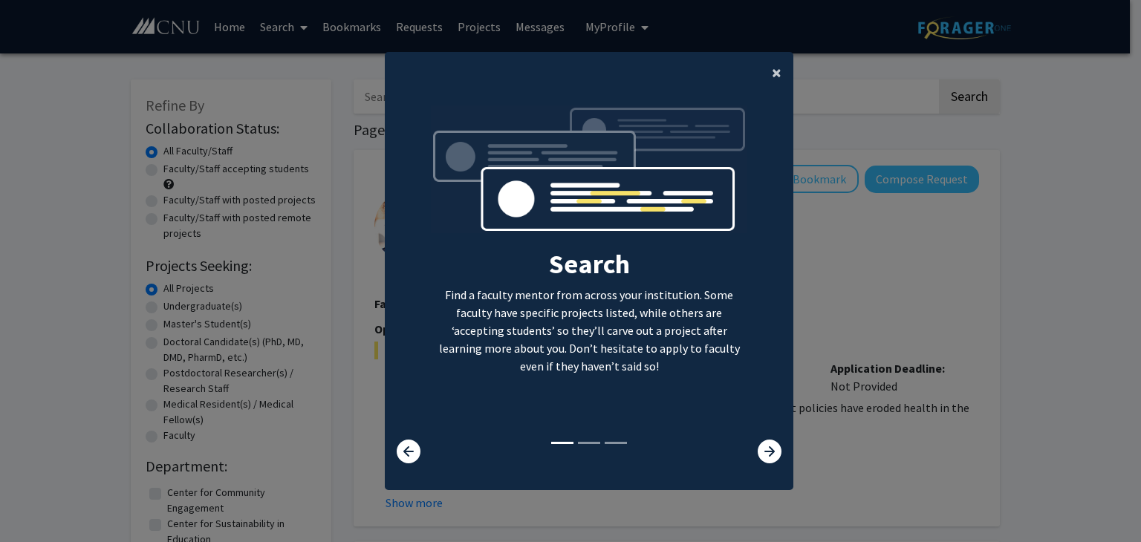
click at [772, 71] on span "×" at bounding box center [777, 72] width 10 height 23
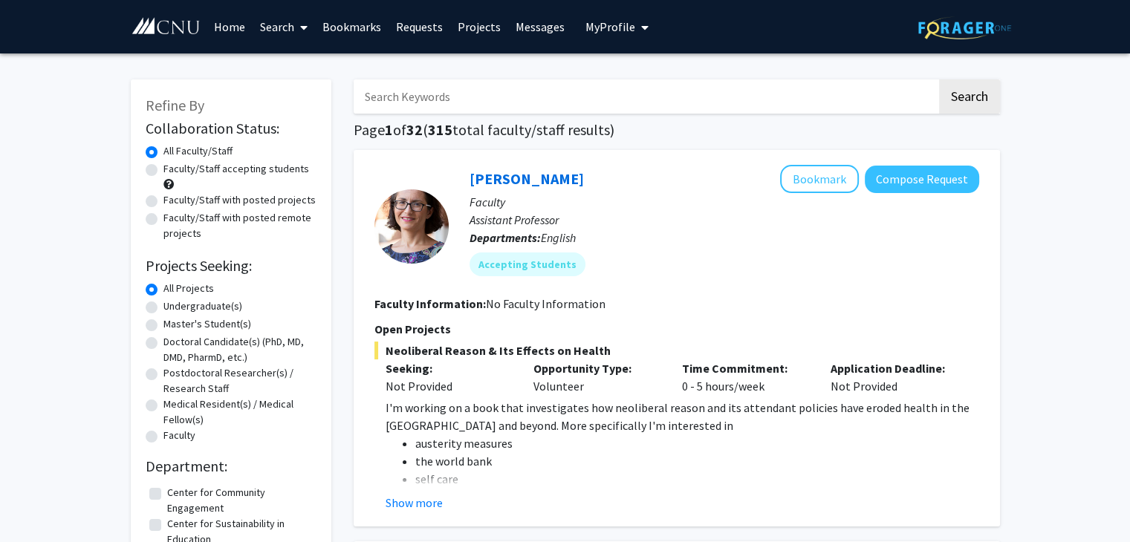
click at [281, 27] on link "Search" at bounding box center [284, 27] width 62 height 52
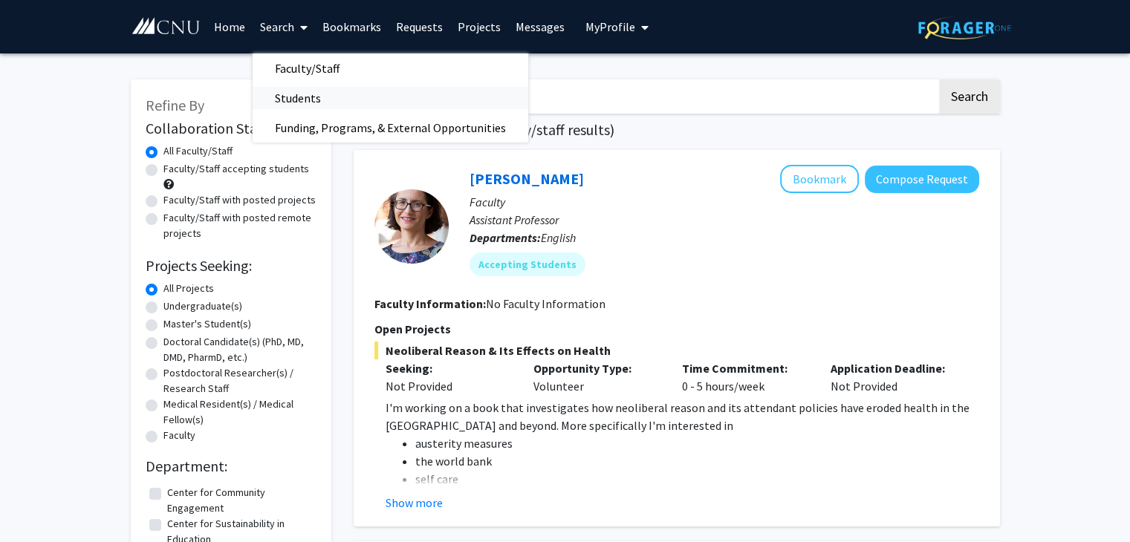
click at [296, 97] on span "Students" at bounding box center [298, 98] width 91 height 30
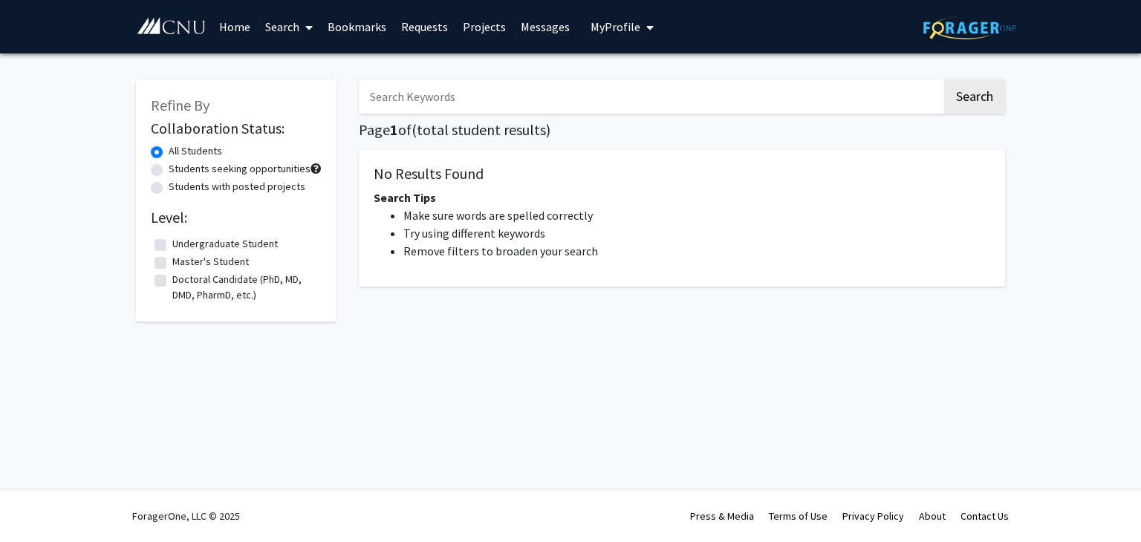
click at [273, 24] on link "Search" at bounding box center [289, 27] width 62 height 52
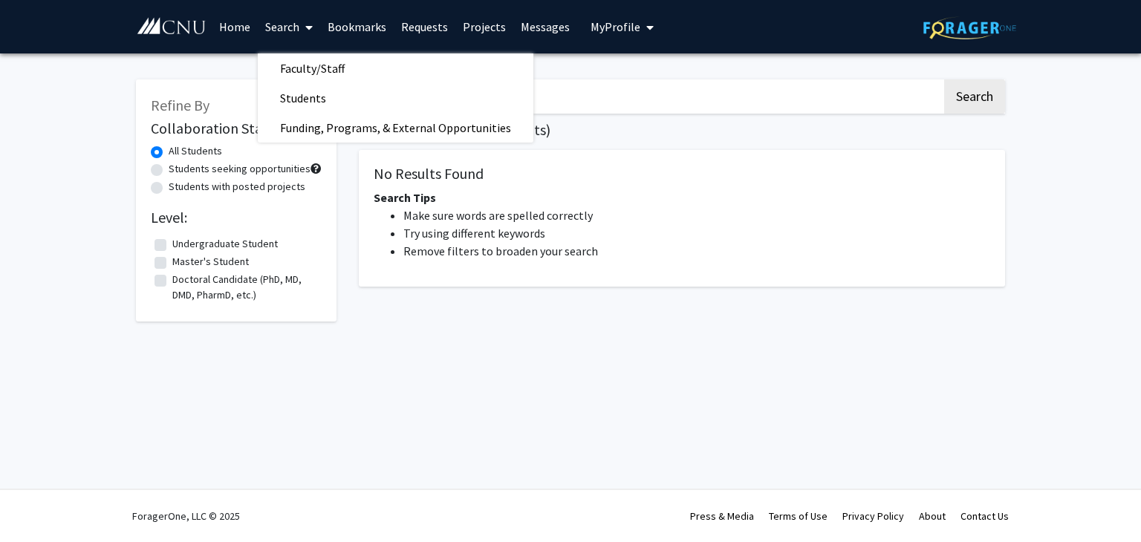
click at [470, 259] on li "Remove filters to broaden your search" at bounding box center [696, 251] width 587 height 18
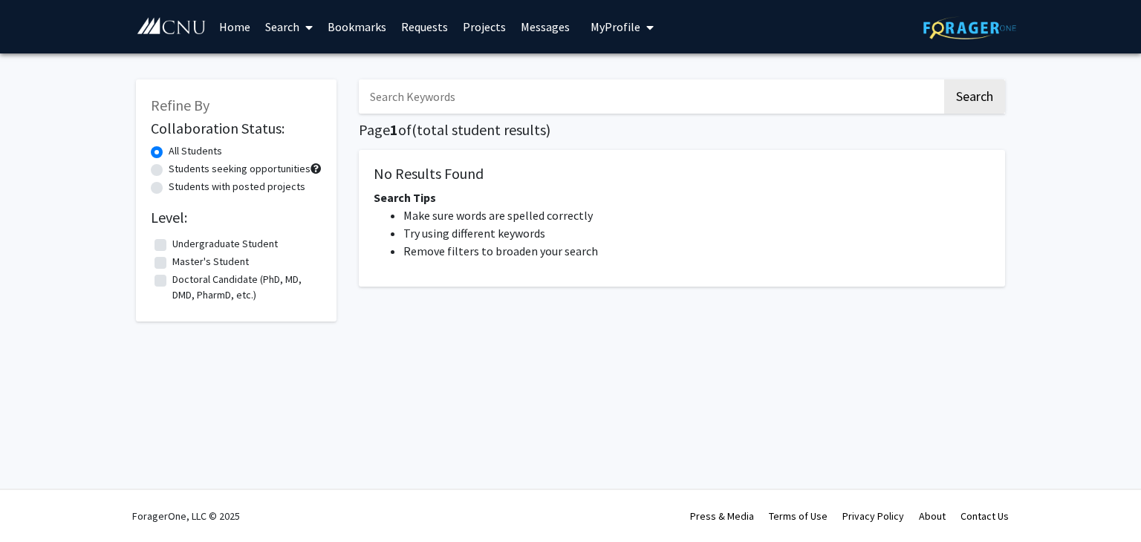
click at [286, 17] on link "Search" at bounding box center [289, 27] width 62 height 52
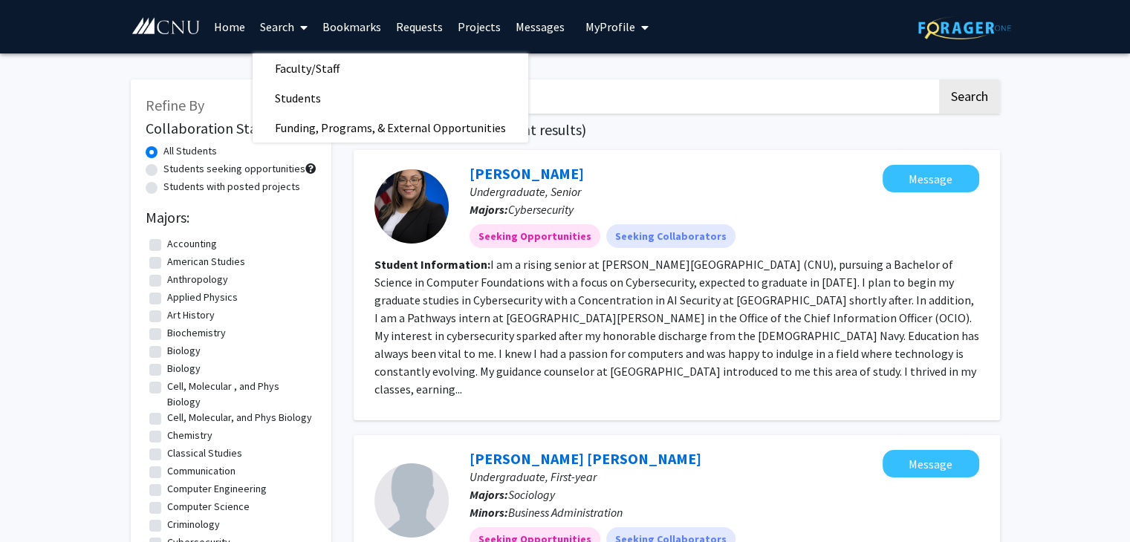
click at [426, 177] on div at bounding box center [411, 206] width 74 height 74
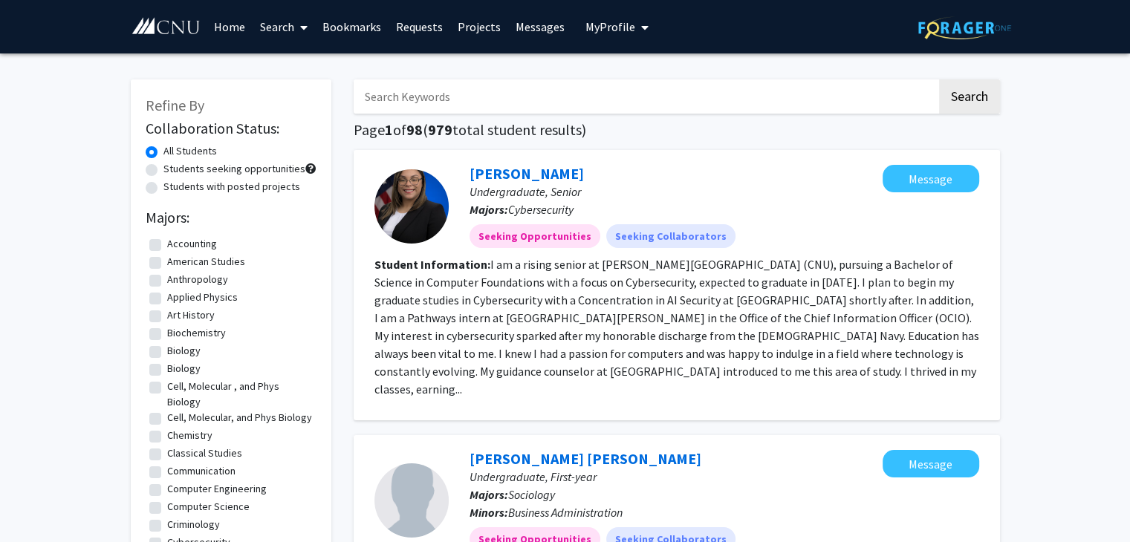
click at [279, 27] on link "Search" at bounding box center [284, 27] width 62 height 52
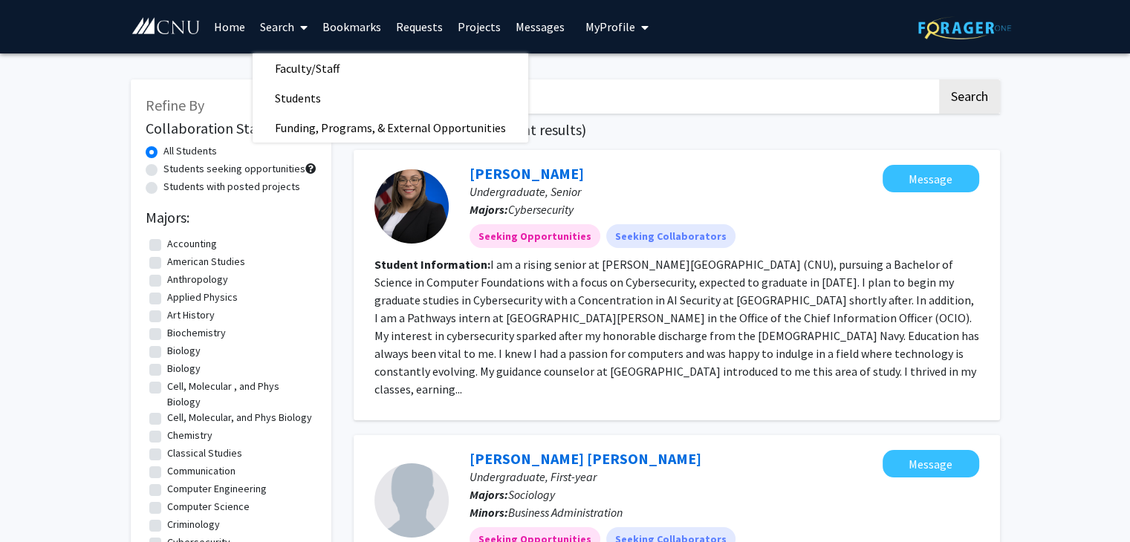
click at [313, 64] on span "Faculty/Staff" at bounding box center [307, 68] width 109 height 30
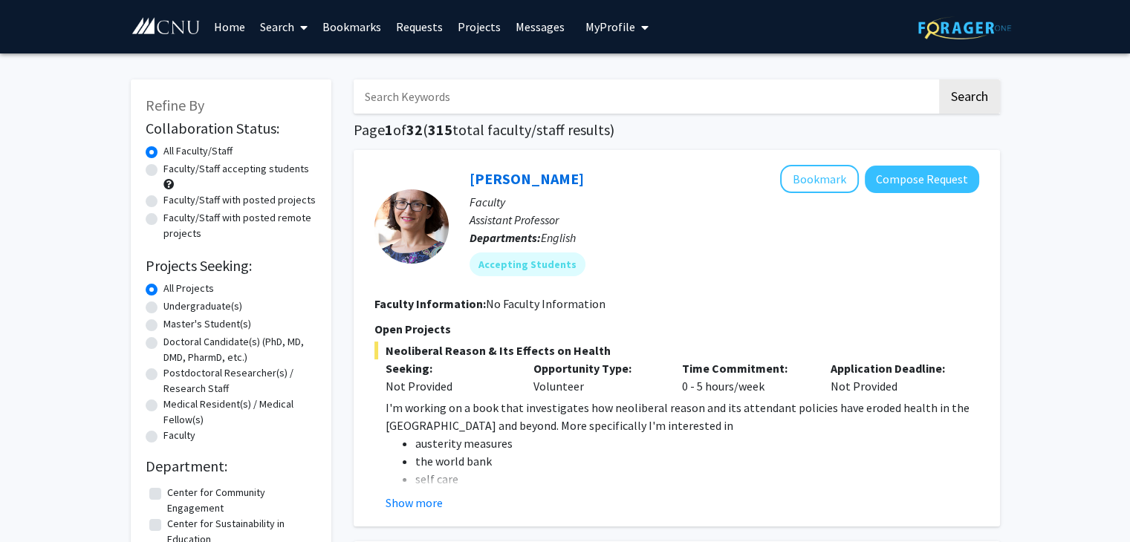
click at [163, 307] on label "Undergraduate(s)" at bounding box center [202, 307] width 79 height 16
click at [163, 307] on input "Undergraduate(s)" at bounding box center [168, 304] width 10 height 10
radio input "true"
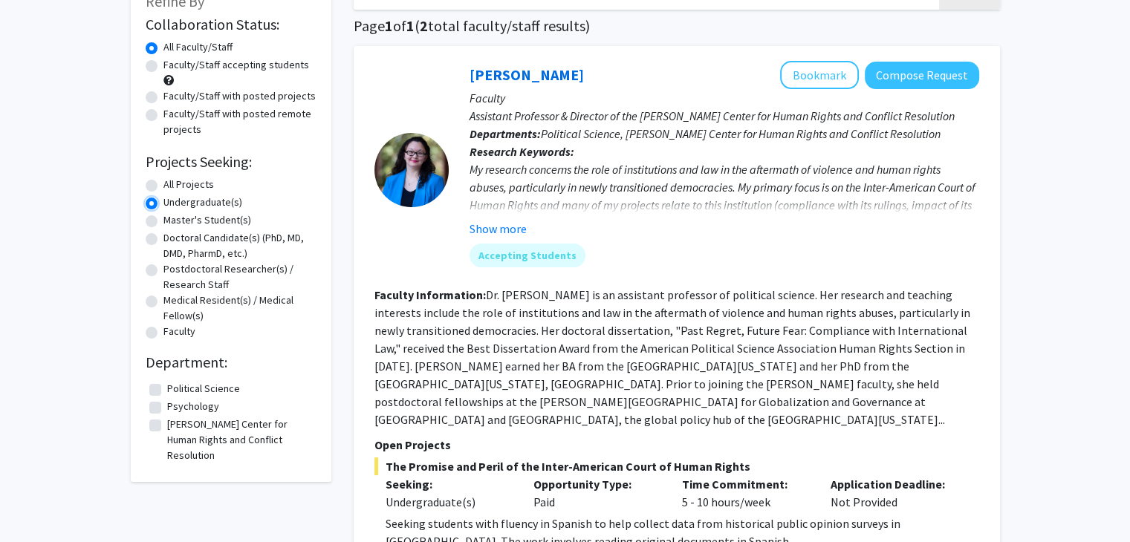
scroll to position [103, 0]
click at [163, 185] on label "All Projects" at bounding box center [188, 186] width 51 height 16
click at [163, 185] on input "All Projects" at bounding box center [168, 183] width 10 height 10
radio input "true"
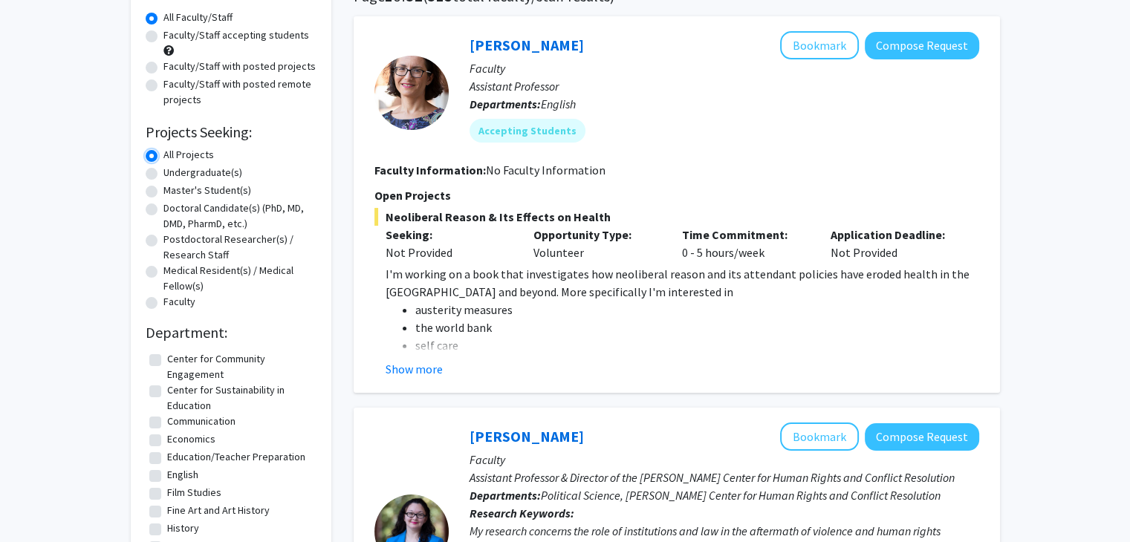
scroll to position [135, 0]
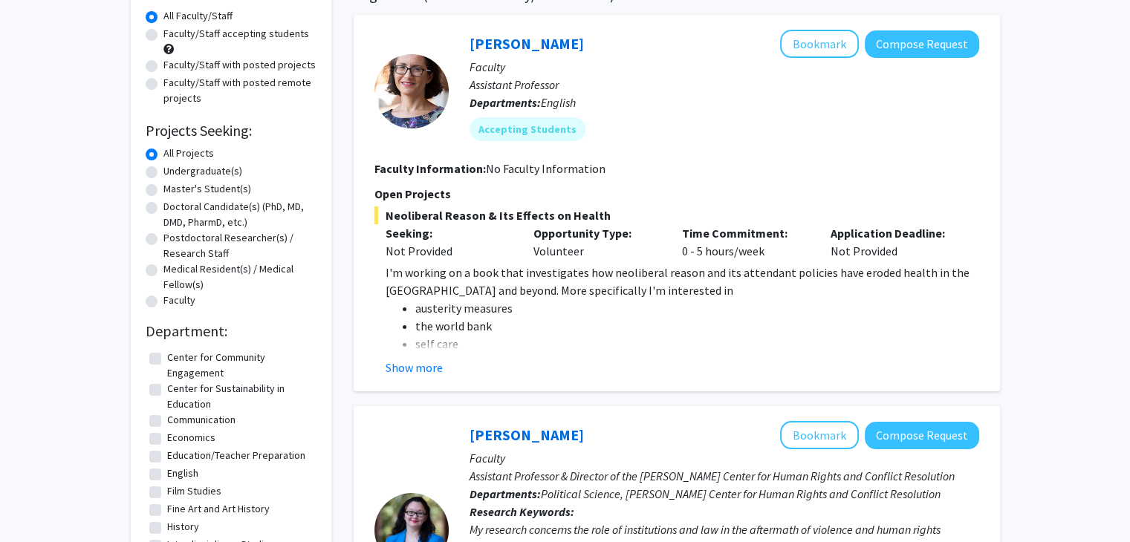
click at [713, 219] on span "Neoliberal Reason & Its Effects on Health" at bounding box center [676, 215] width 605 height 18
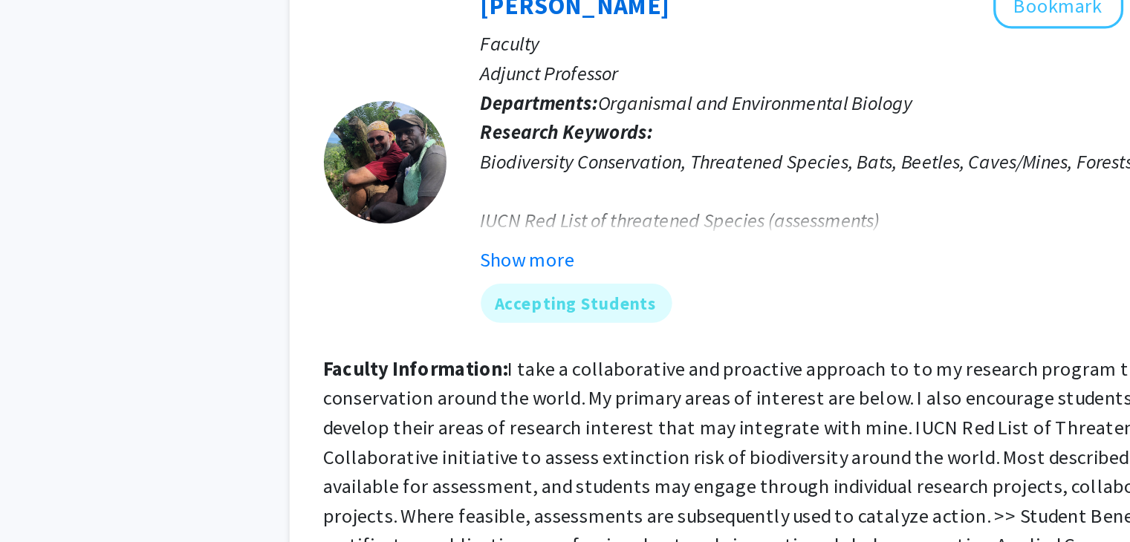
scroll to position [1643, 0]
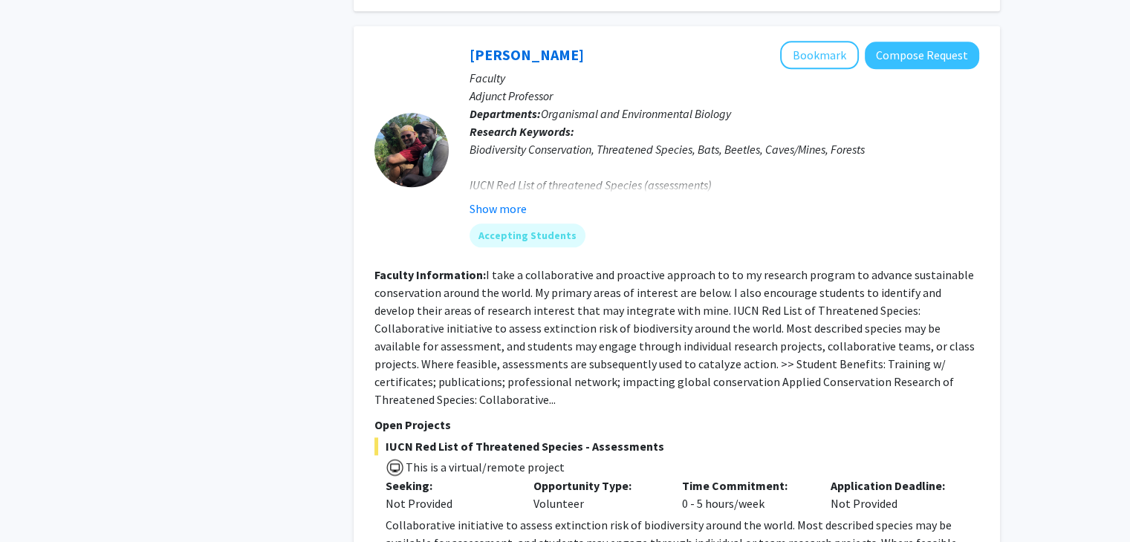
click at [482, 200] on button "Show more" at bounding box center [497, 209] width 57 height 18
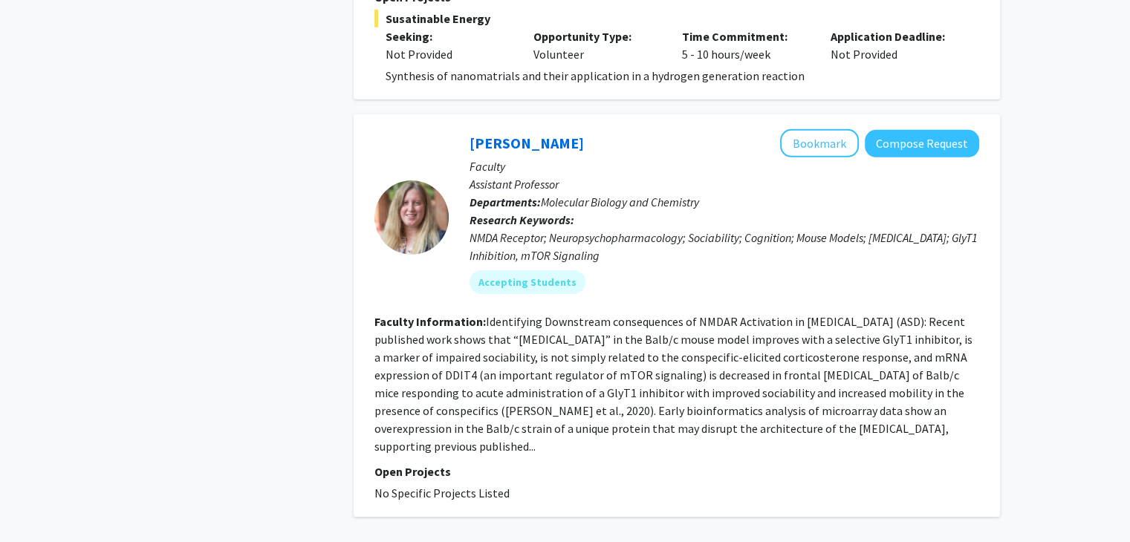
scroll to position [4807, 0]
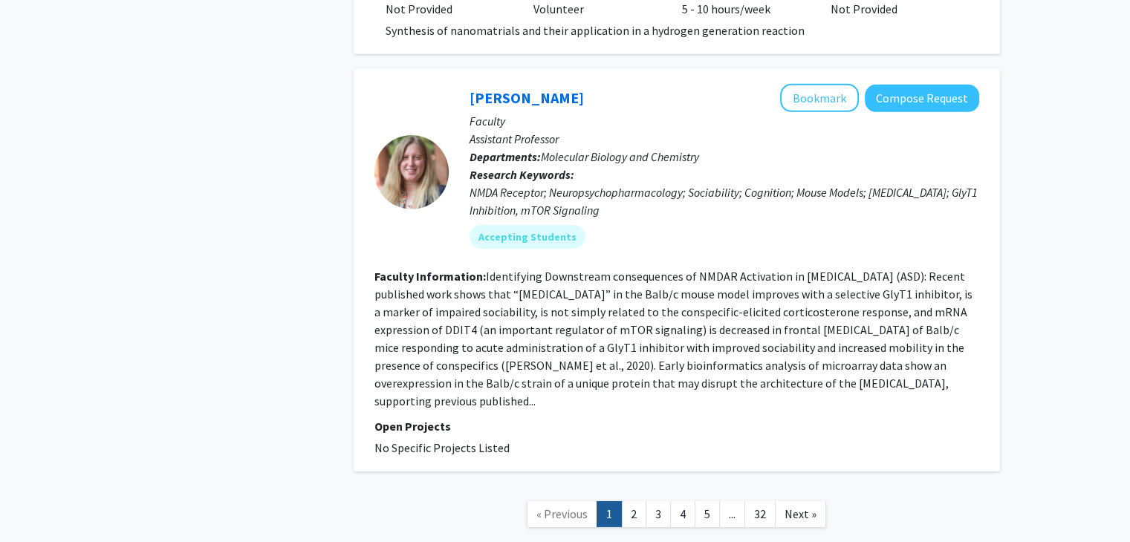
click at [636, 501] on link "2" at bounding box center [633, 514] width 25 height 26
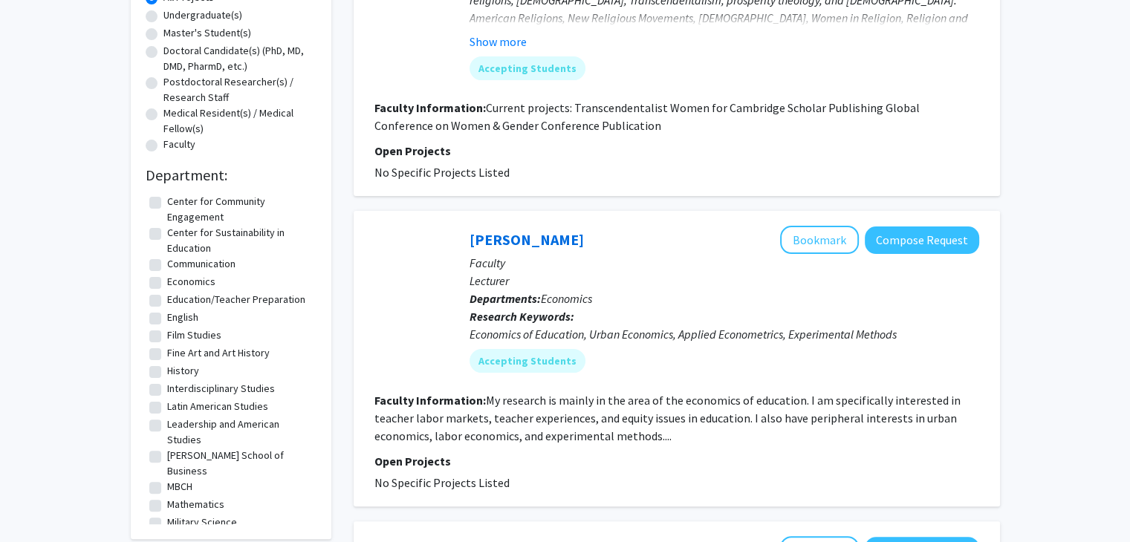
scroll to position [468, 0]
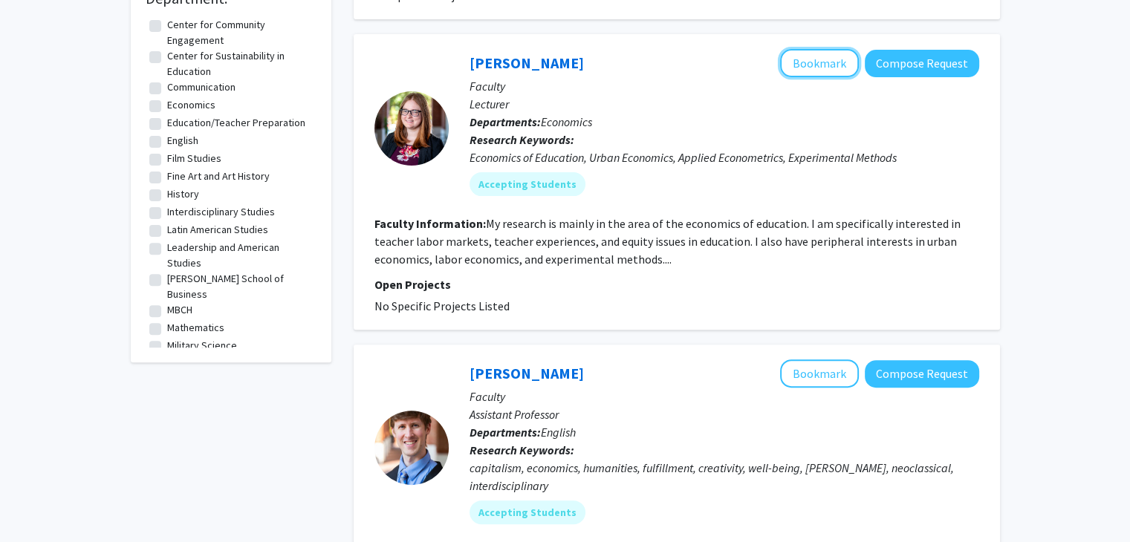
click at [825, 63] on button "Bookmark" at bounding box center [819, 63] width 79 height 28
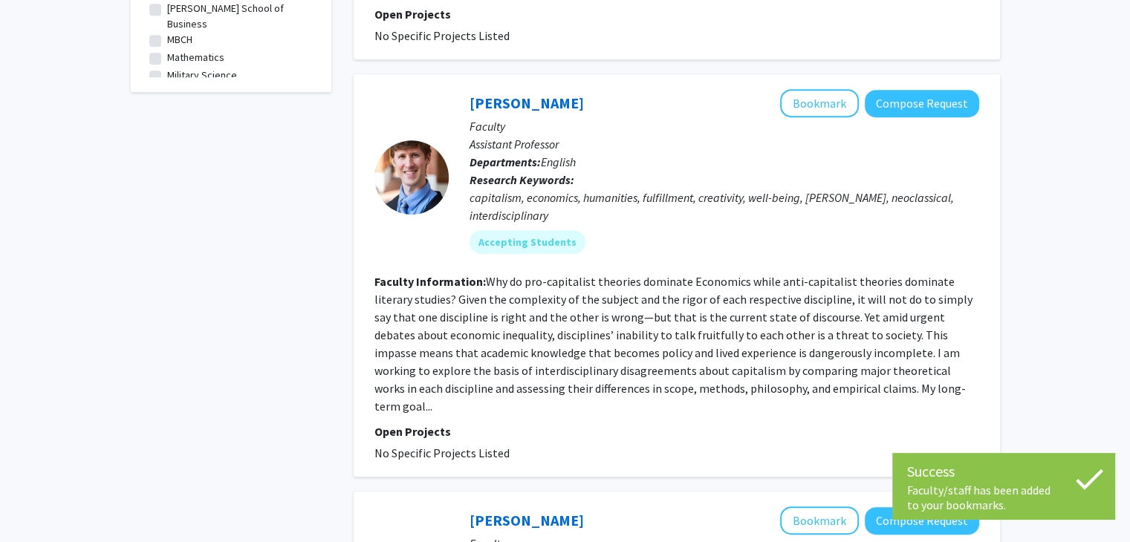
scroll to position [739, 0]
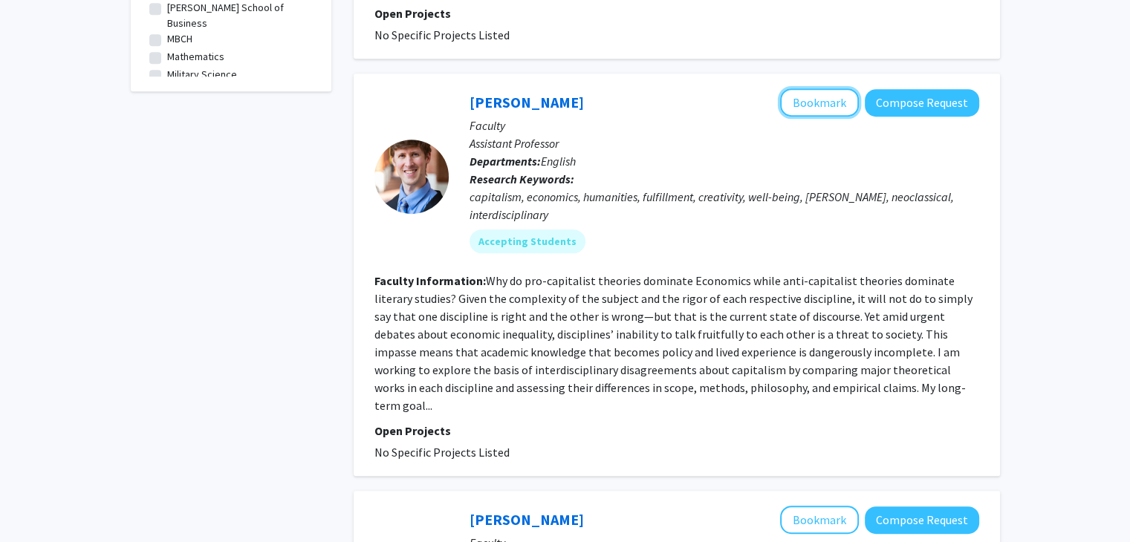
click at [815, 96] on button "Bookmark" at bounding box center [819, 102] width 79 height 28
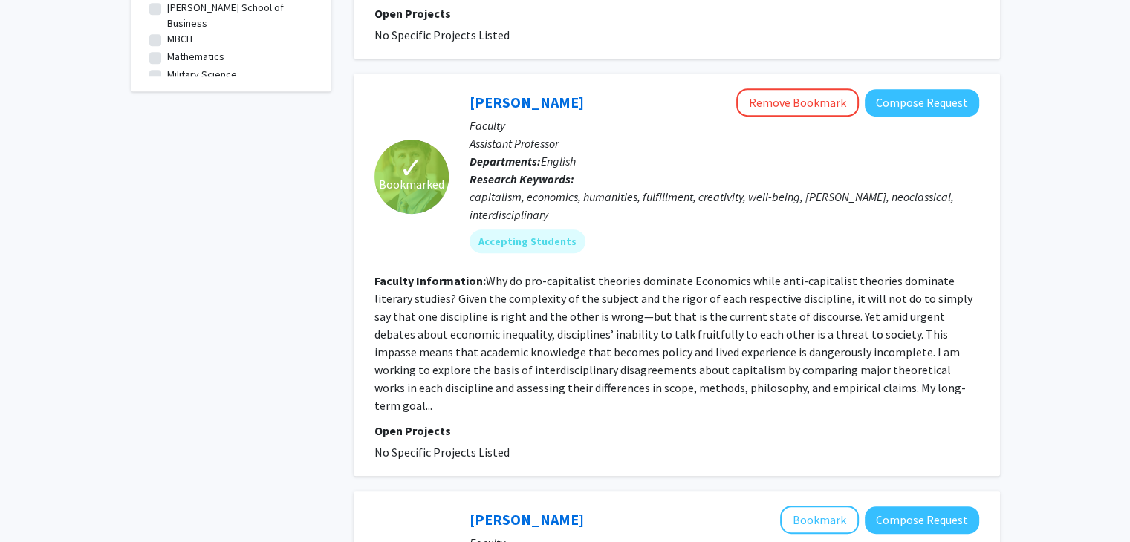
click at [533, 100] on link "Kyle Garton-Gundling" at bounding box center [526, 102] width 114 height 19
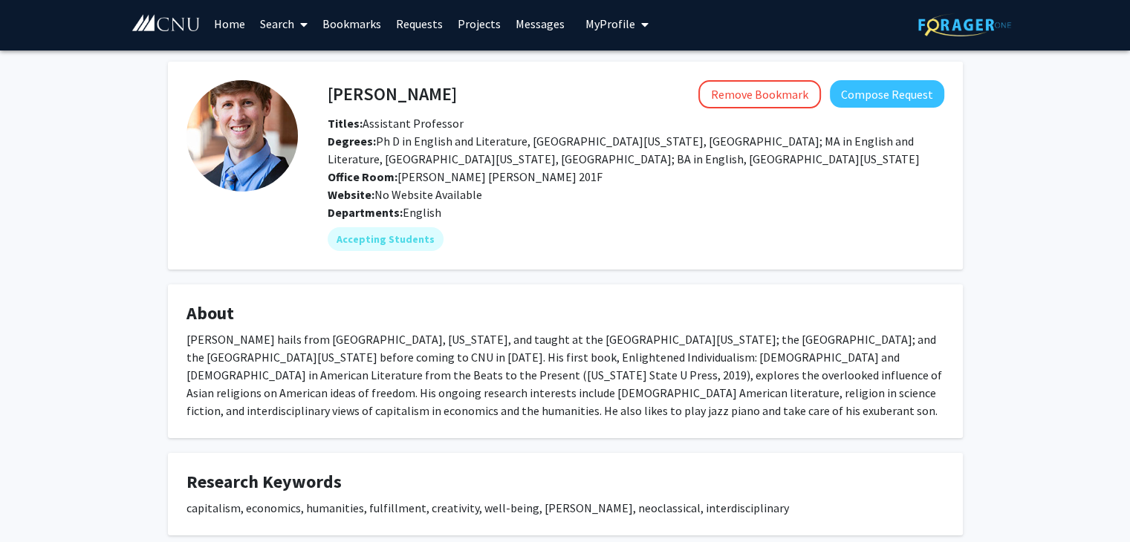
scroll to position [3, 0]
drag, startPoint x: 501, startPoint y: 93, endPoint x: 331, endPoint y: 88, distance: 169.4
click at [331, 88] on div "Kyle Garton-Gundling Remove Bookmark Compose Request" at bounding box center [635, 94] width 639 height 28
copy h4 "Kyle Garton-Gundling"
